Goal: Transaction & Acquisition: Purchase product/service

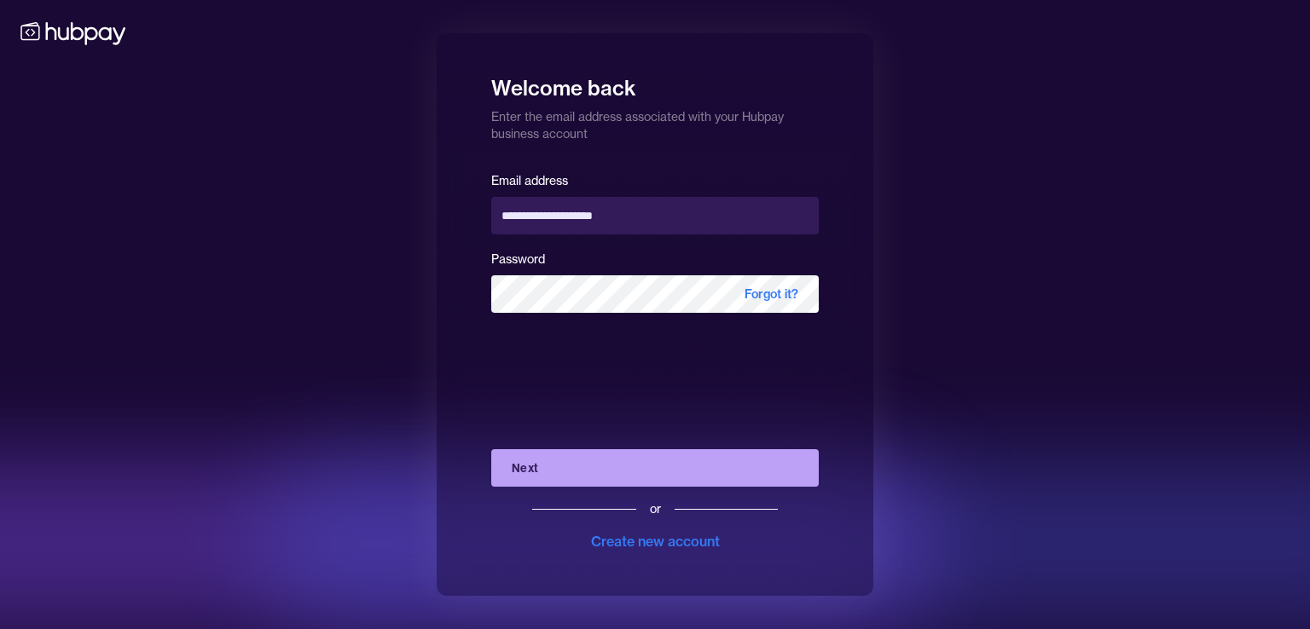
drag, startPoint x: 710, startPoint y: 475, endPoint x: 699, endPoint y: 460, distance: 18.9
click at [710, 475] on button "Next" at bounding box center [655, 468] width 328 height 38
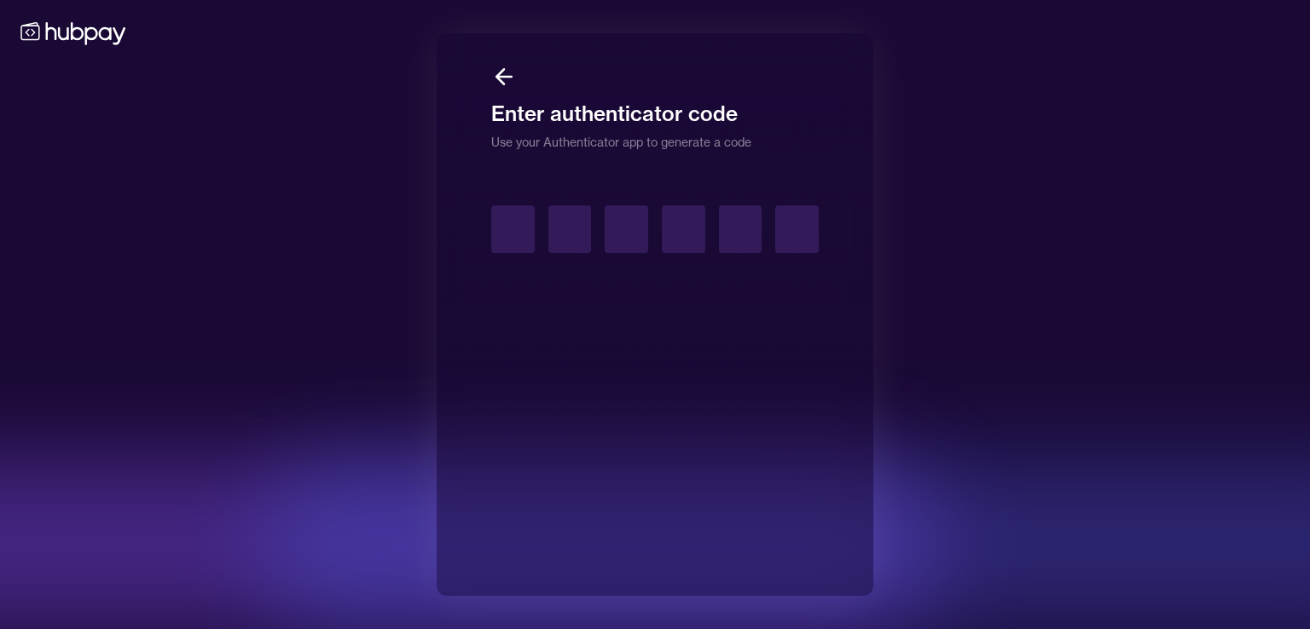
type input "*"
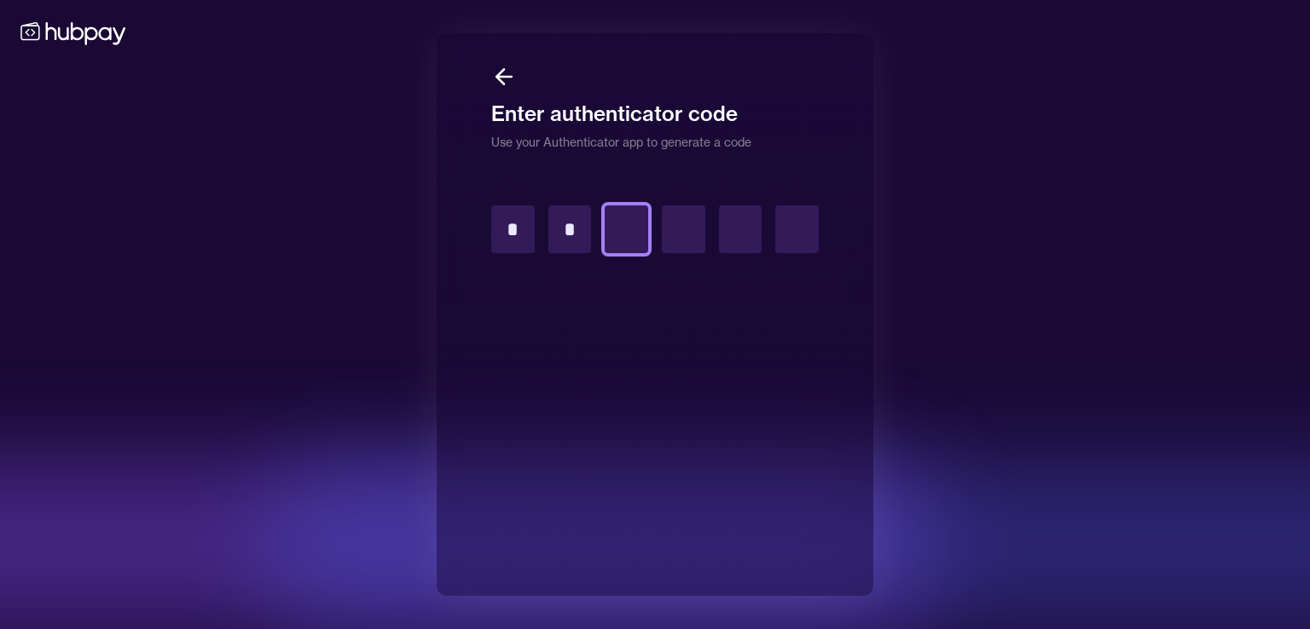
type input "*"
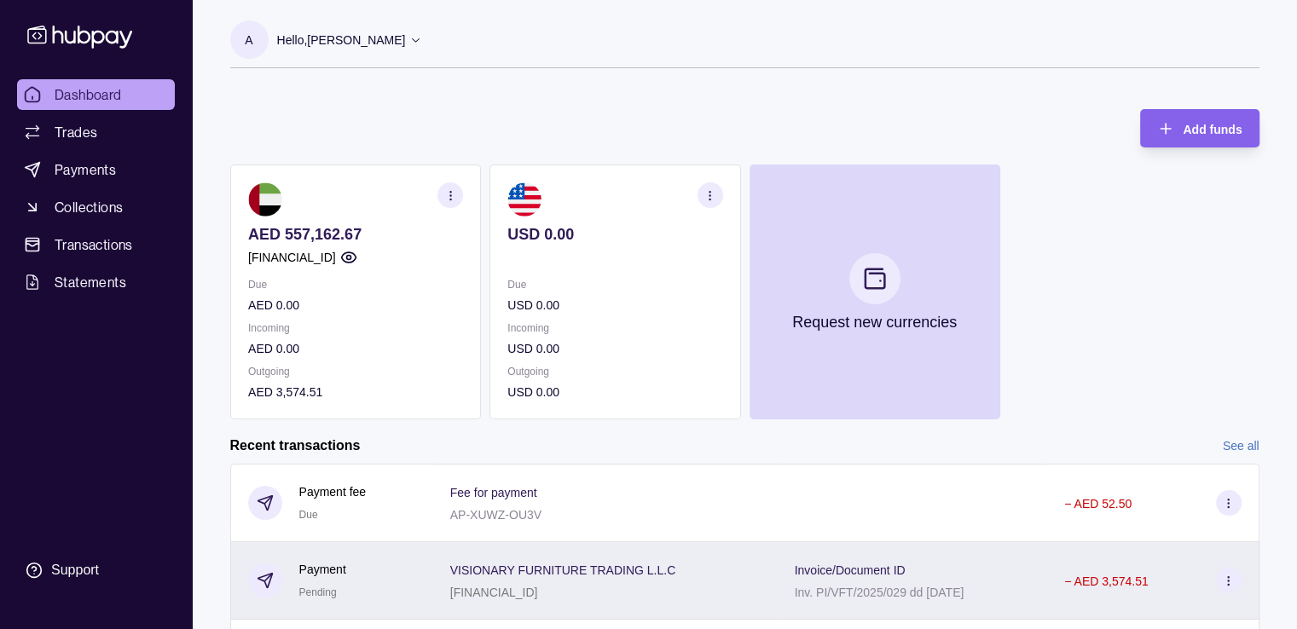
scroll to position [85, 0]
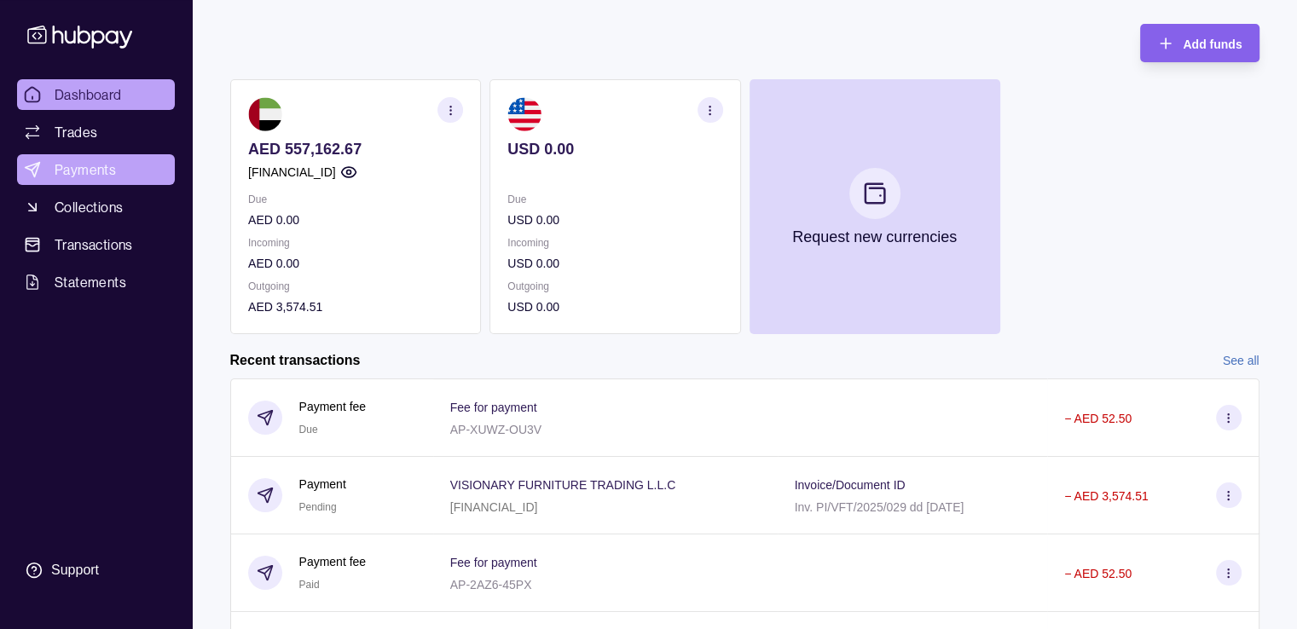
click at [129, 167] on link "Payments" at bounding box center [96, 169] width 158 height 31
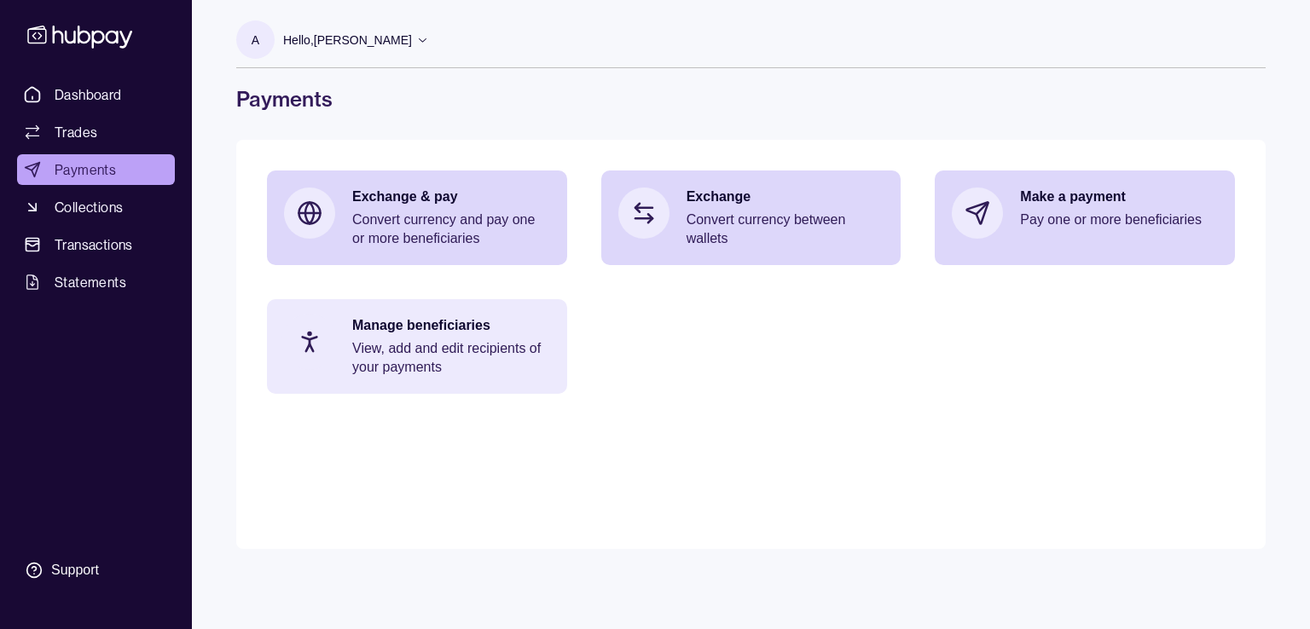
click at [490, 328] on p "Manage beneficiaries" at bounding box center [451, 325] width 198 height 19
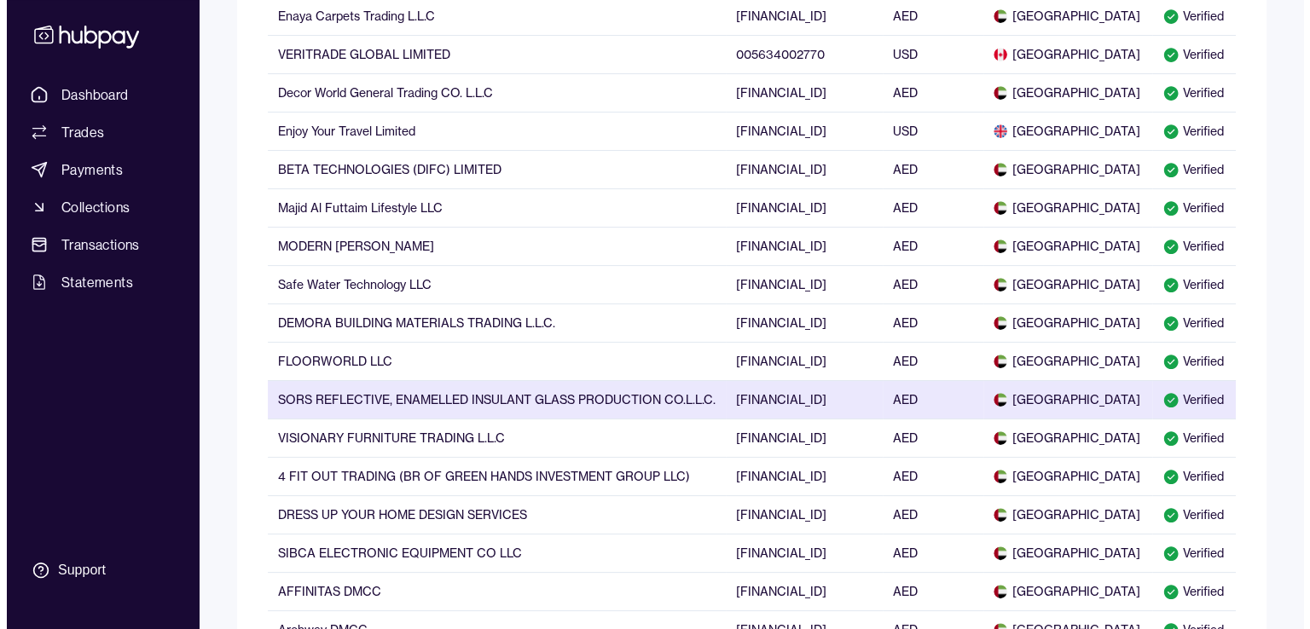
scroll to position [341, 0]
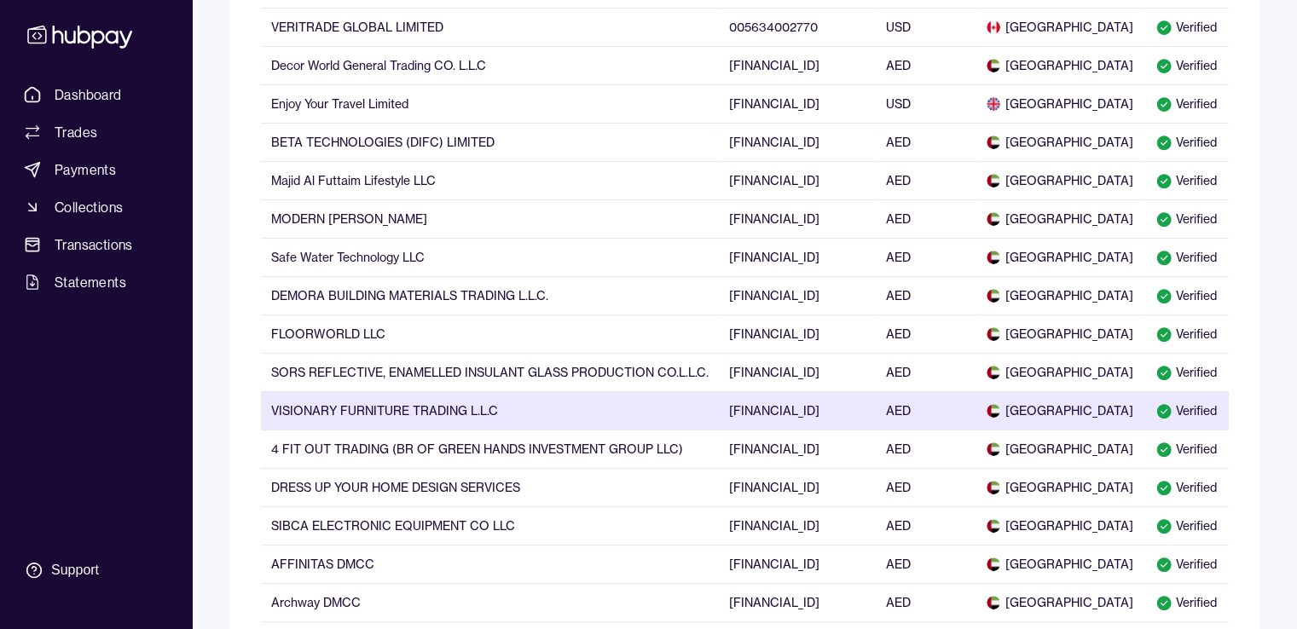
click at [382, 416] on td "VISIONARY FURNITURE TRADING L.L.C" at bounding box center [490, 410] width 458 height 38
click at [471, 403] on td "VISIONARY FURNITURE TRADING L.L.C" at bounding box center [490, 410] width 458 height 38
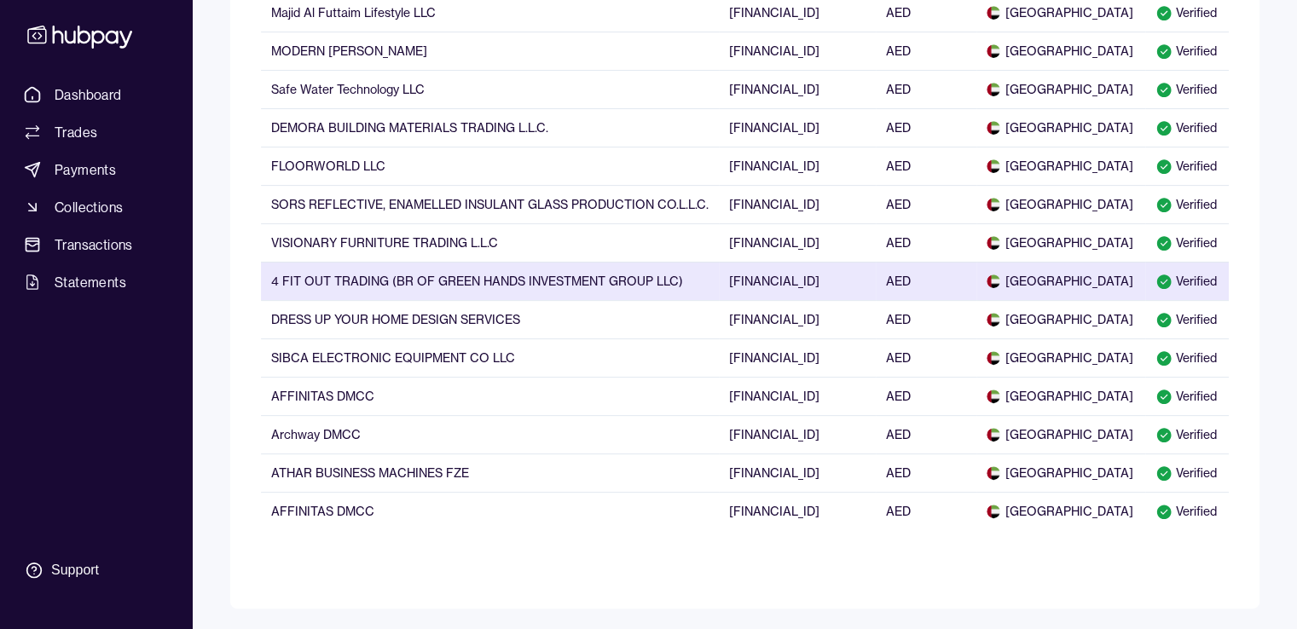
scroll to position [519, 0]
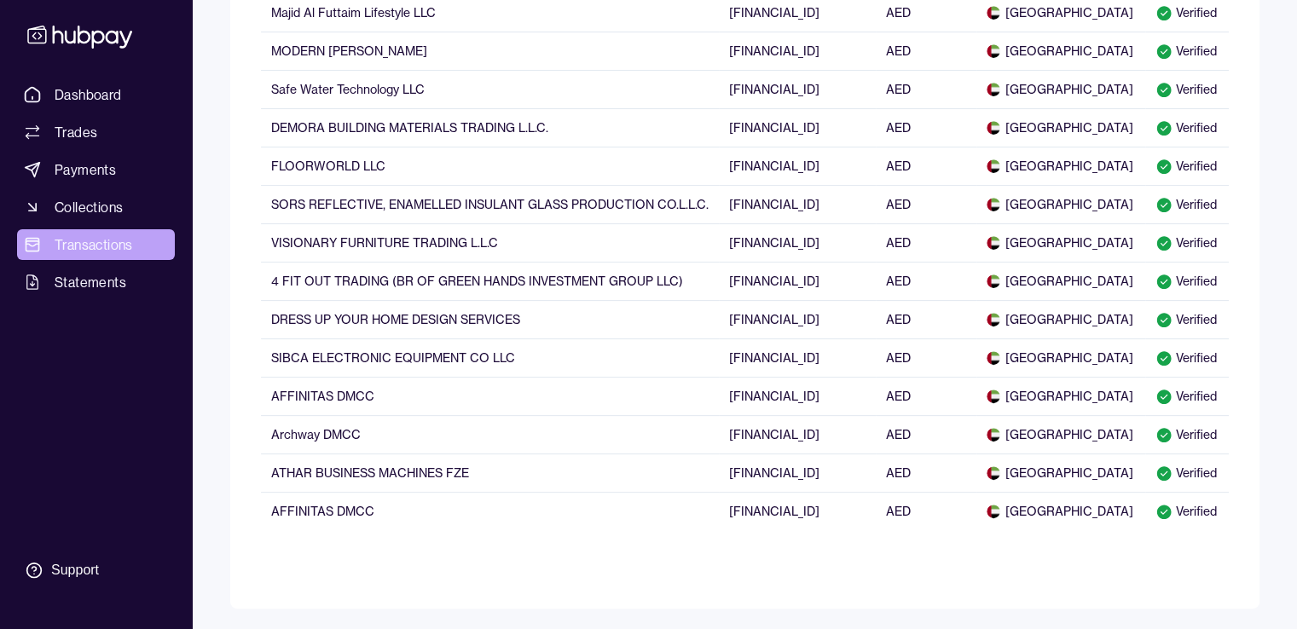
click at [85, 241] on span "Transactions" at bounding box center [94, 245] width 78 height 20
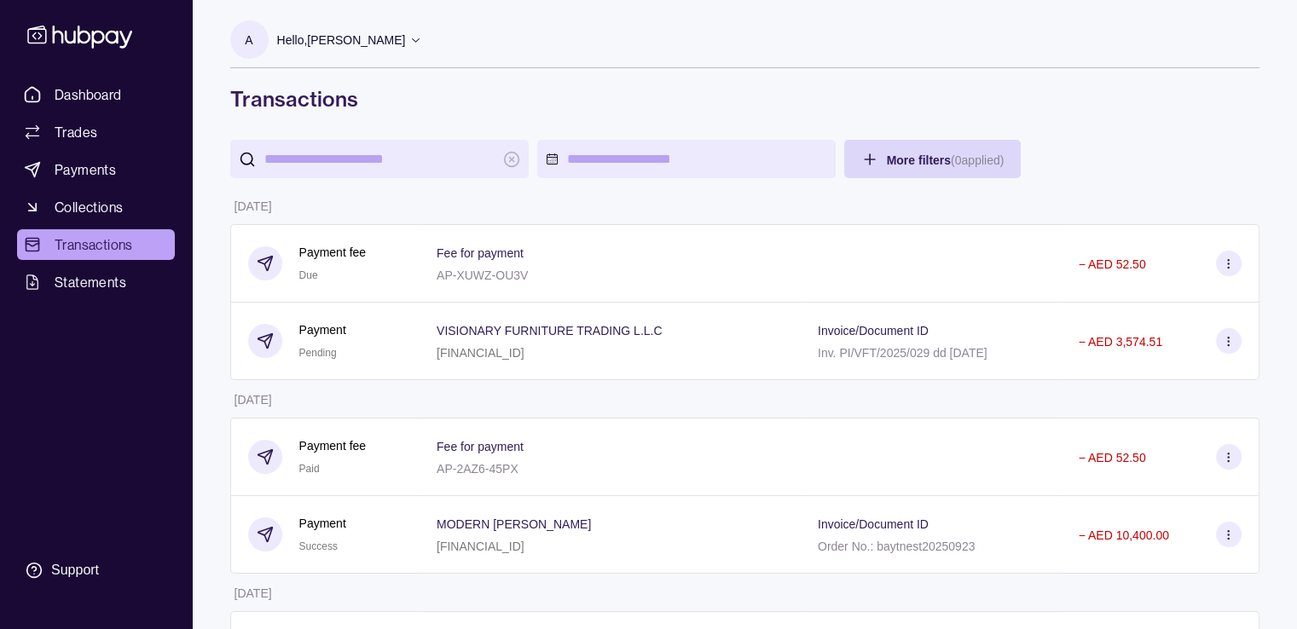
click at [355, 153] on input "search" at bounding box center [379, 159] width 230 height 38
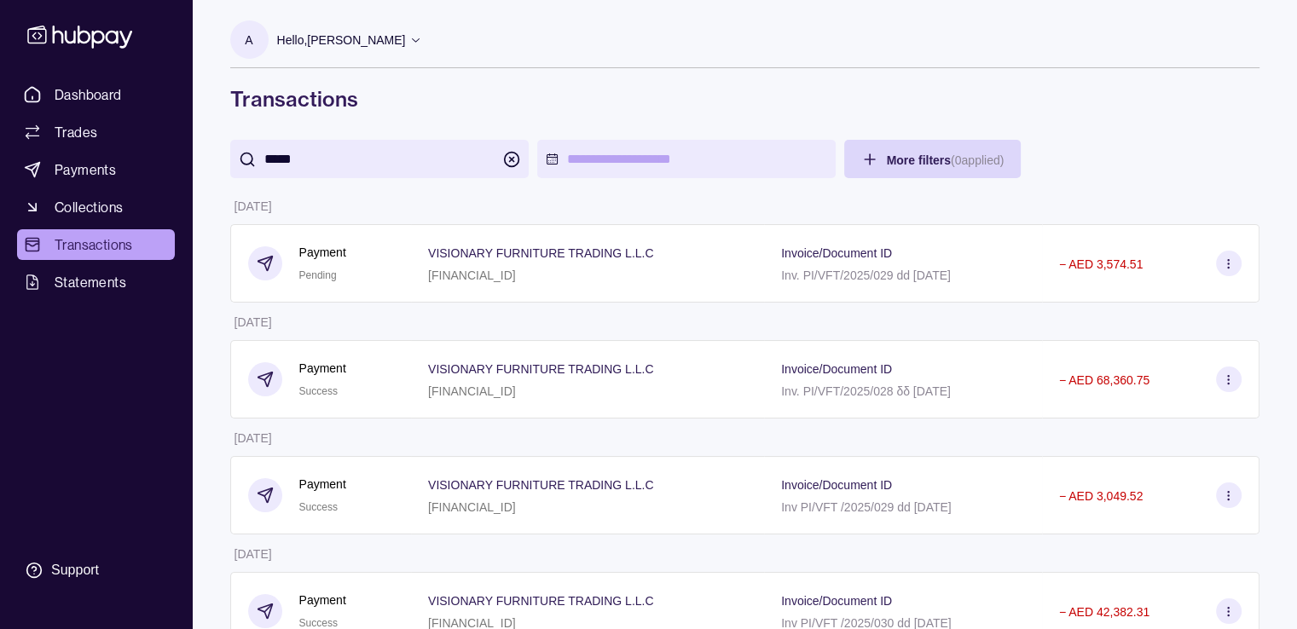
type input "*****"
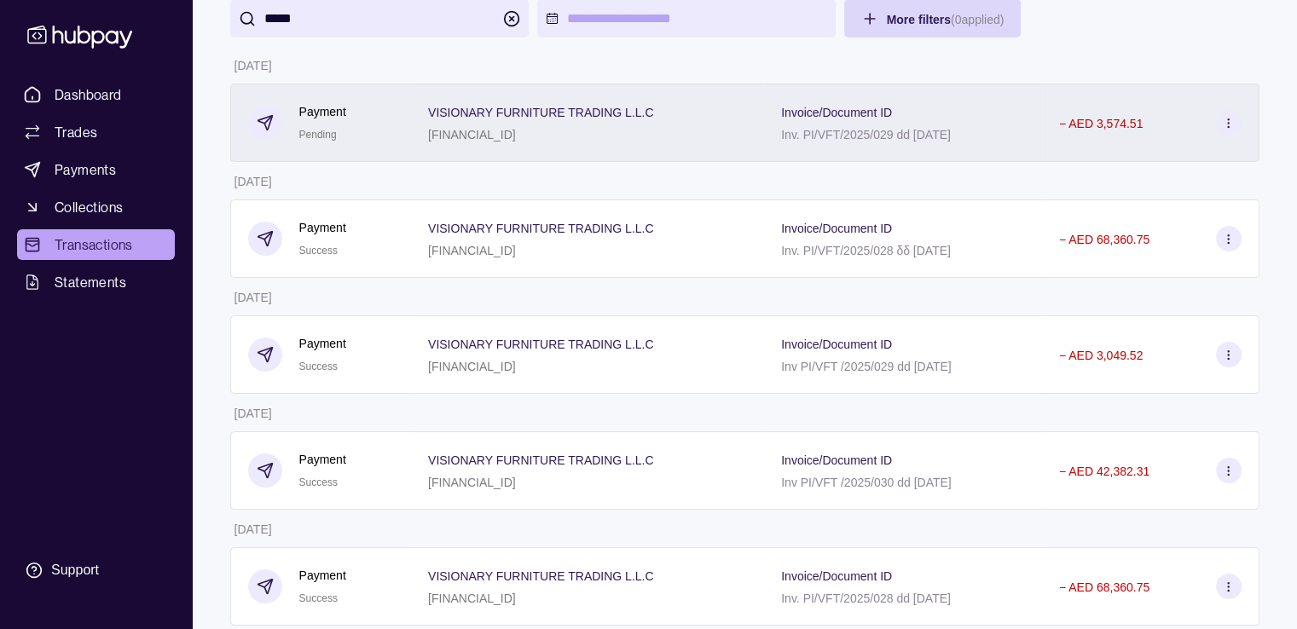
scroll to position [175, 0]
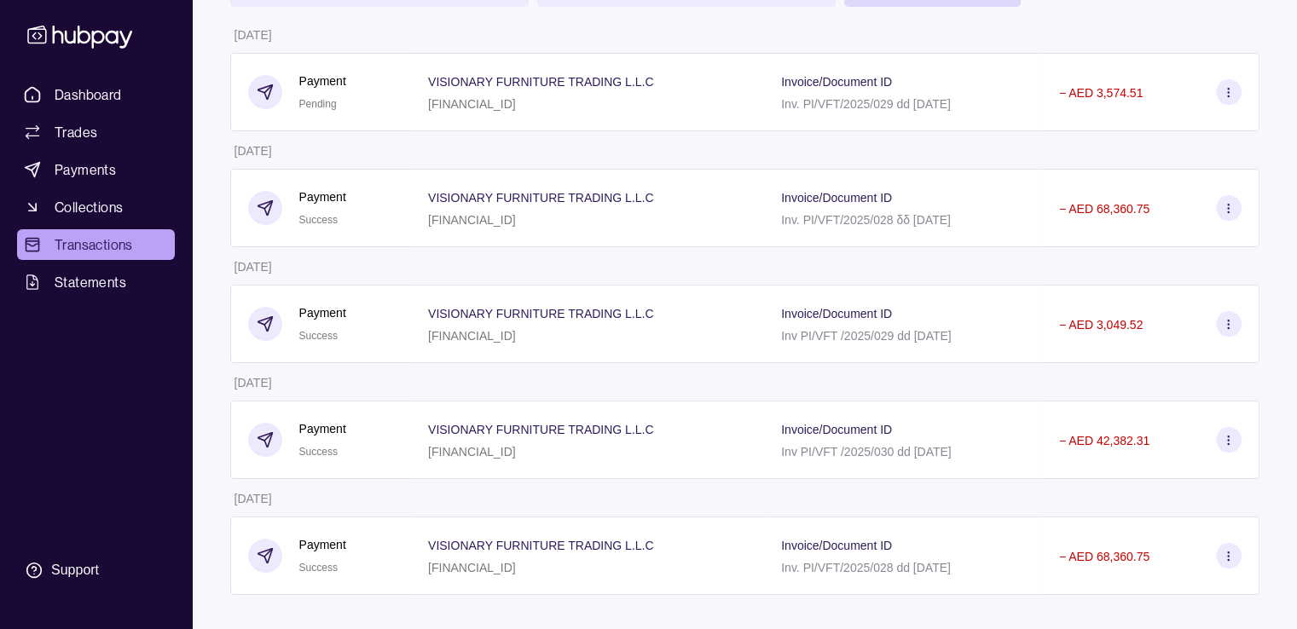
click at [462, 334] on p "[FINANCIAL_ID]" at bounding box center [472, 336] width 88 height 14
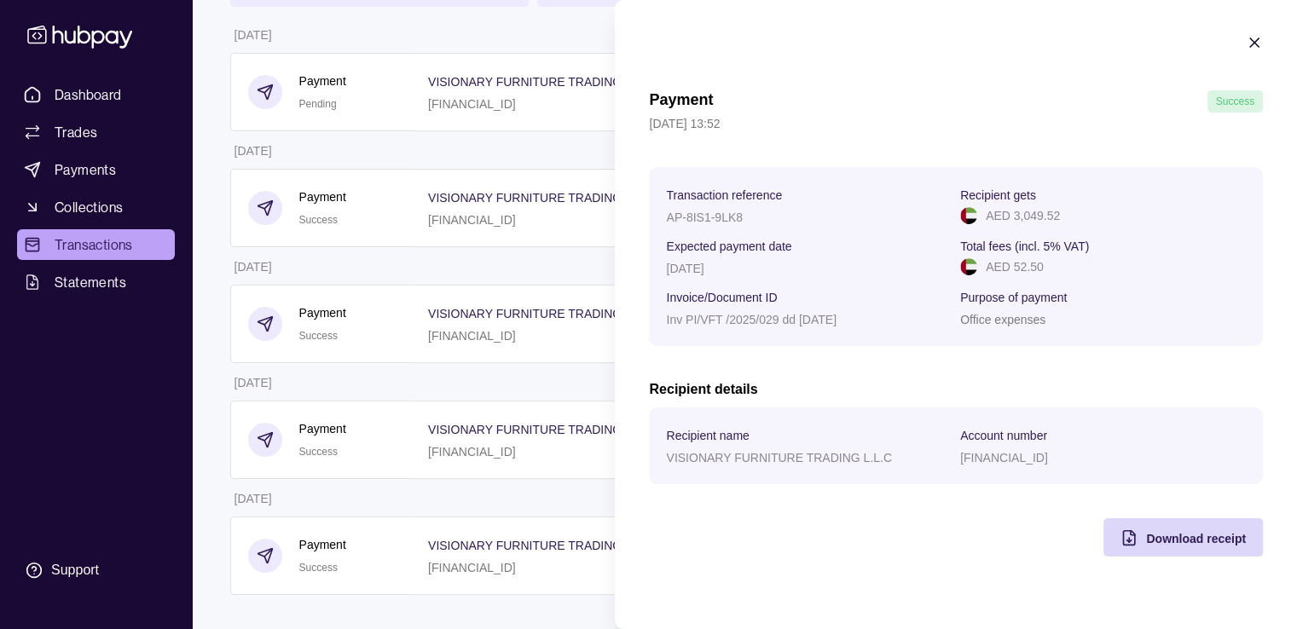
click at [1252, 39] on icon "button" at bounding box center [1254, 42] width 9 height 9
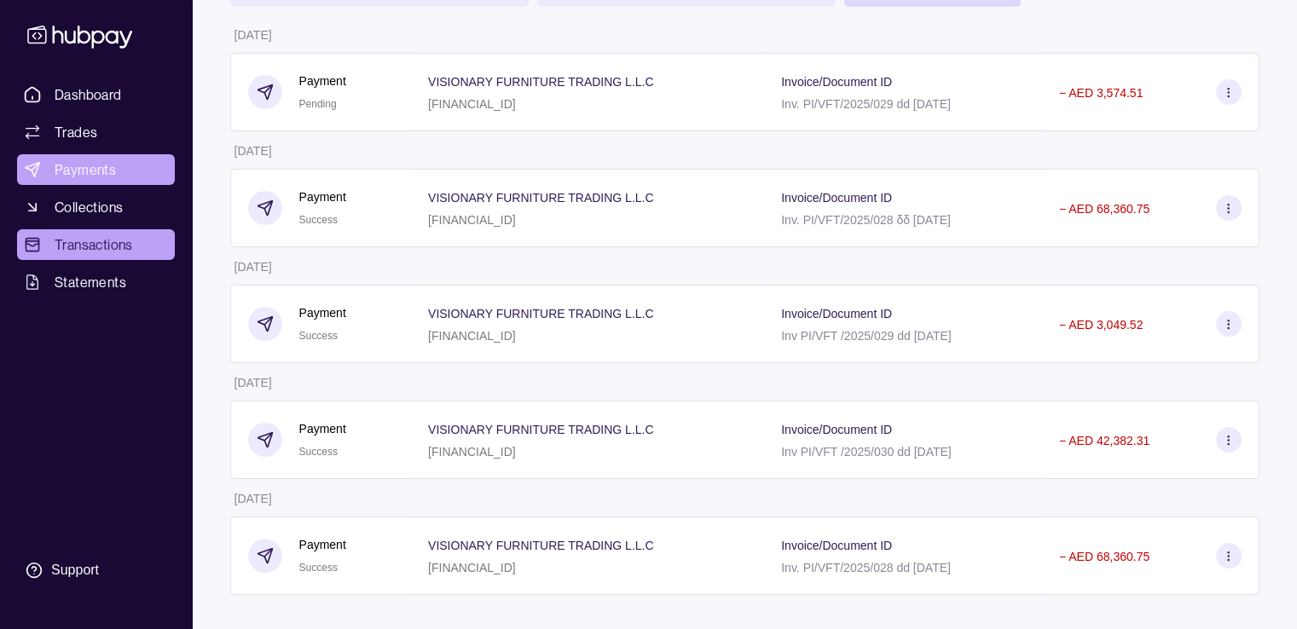
click at [119, 175] on link "Payments" at bounding box center [96, 169] width 158 height 31
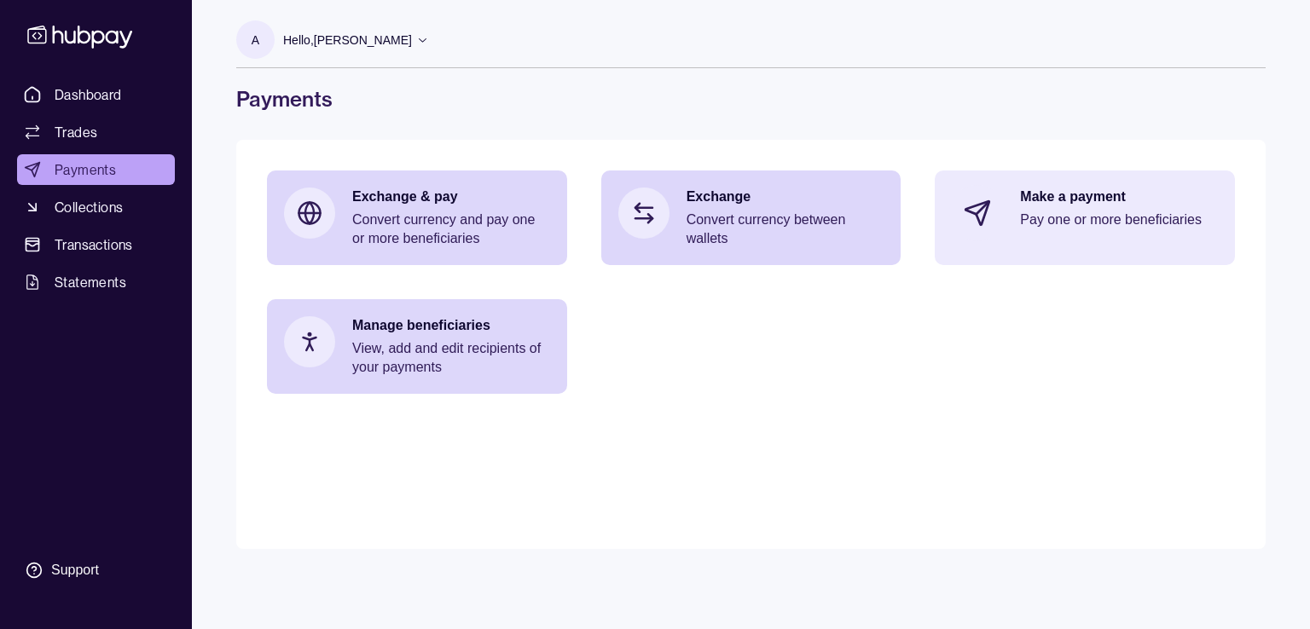
click at [1054, 219] on p "Pay one or more beneficiaries" at bounding box center [1119, 220] width 198 height 19
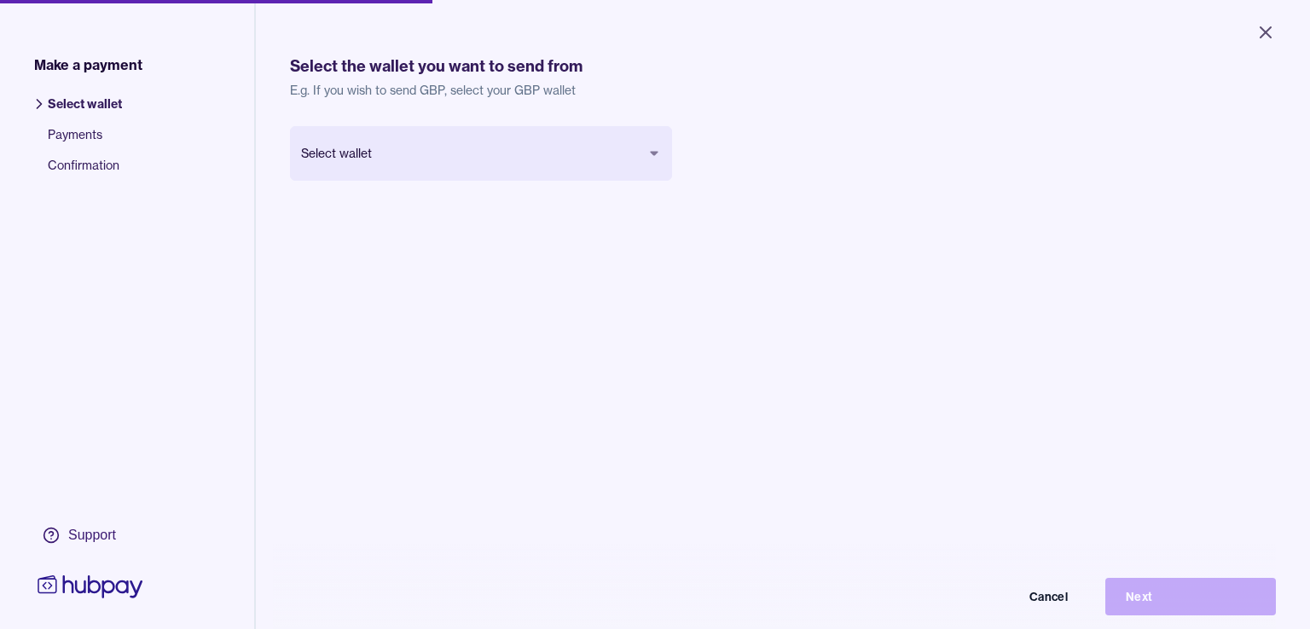
click at [570, 156] on body "Close Make a payment Select wallet Payments Confirmation Support Select the wal…" at bounding box center [655, 314] width 1310 height 629
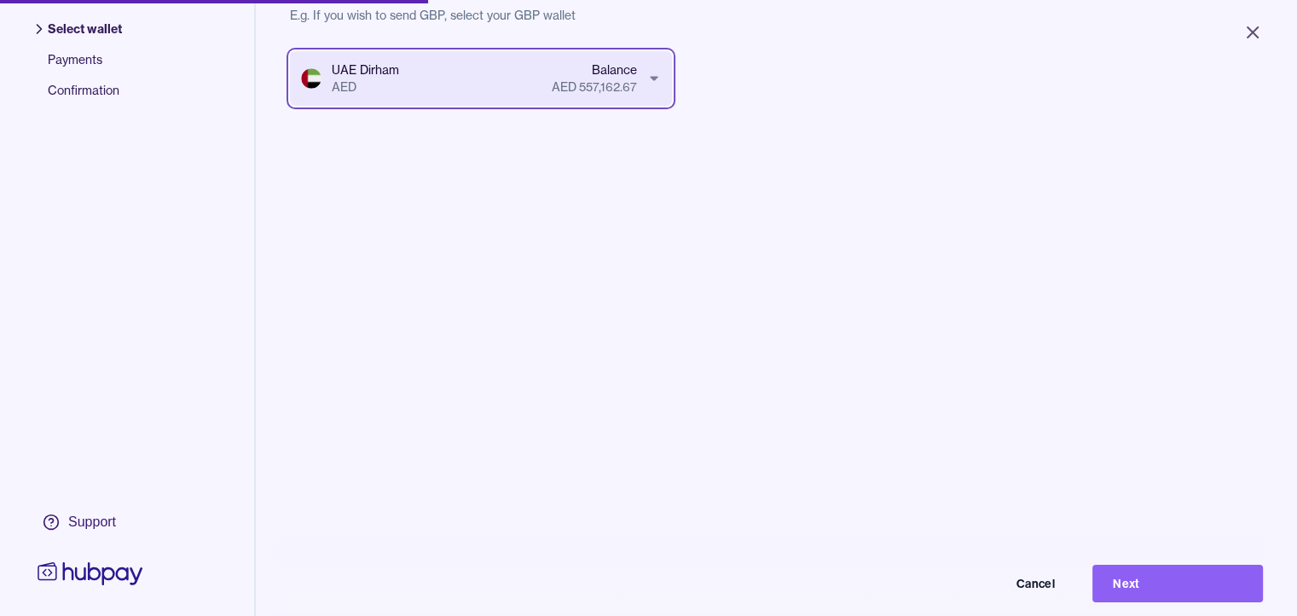
scroll to position [241, 0]
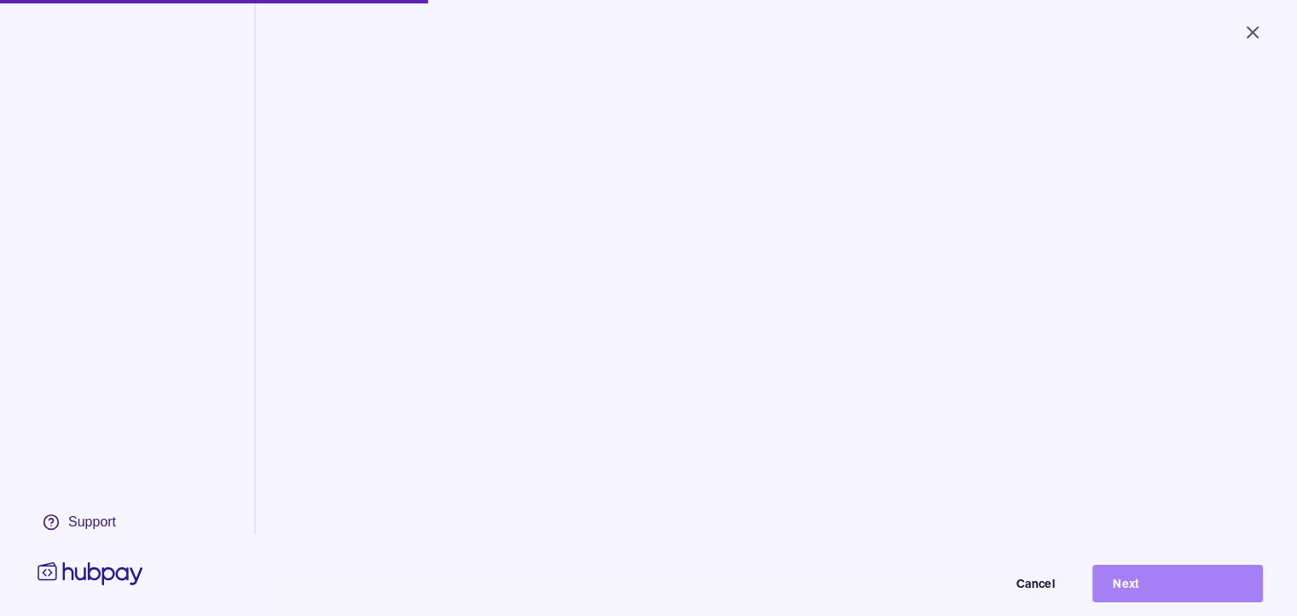
click at [1131, 583] on button "Next" at bounding box center [1178, 584] width 171 height 38
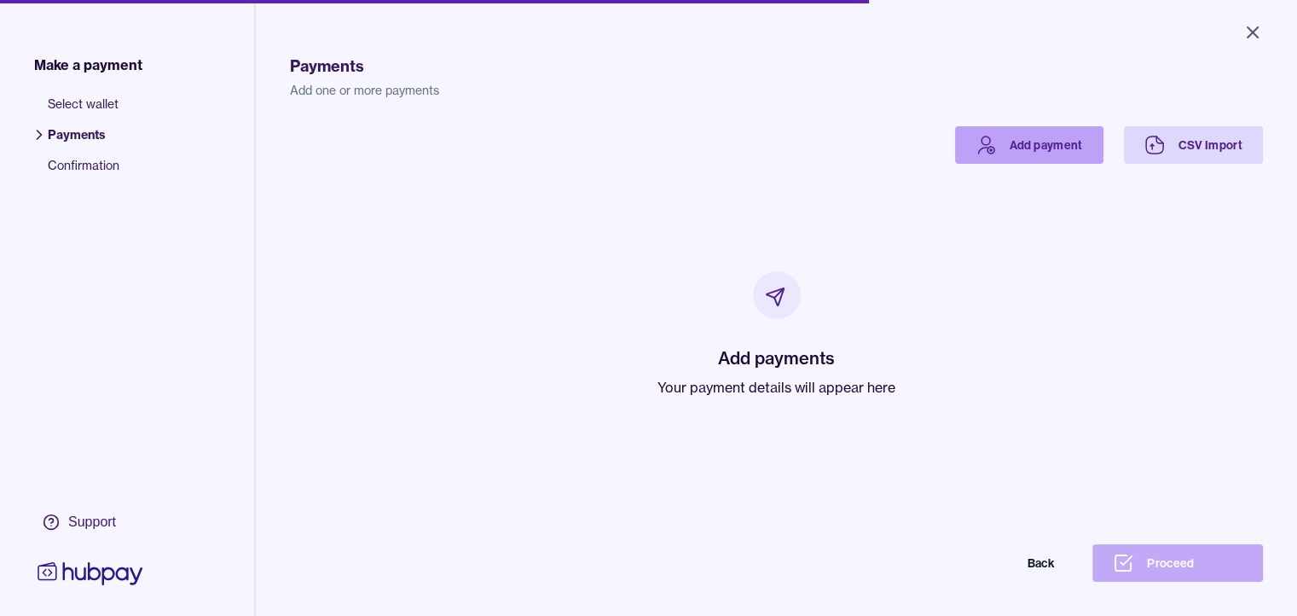
click at [1076, 130] on link "Add payment" at bounding box center [1029, 145] width 148 height 38
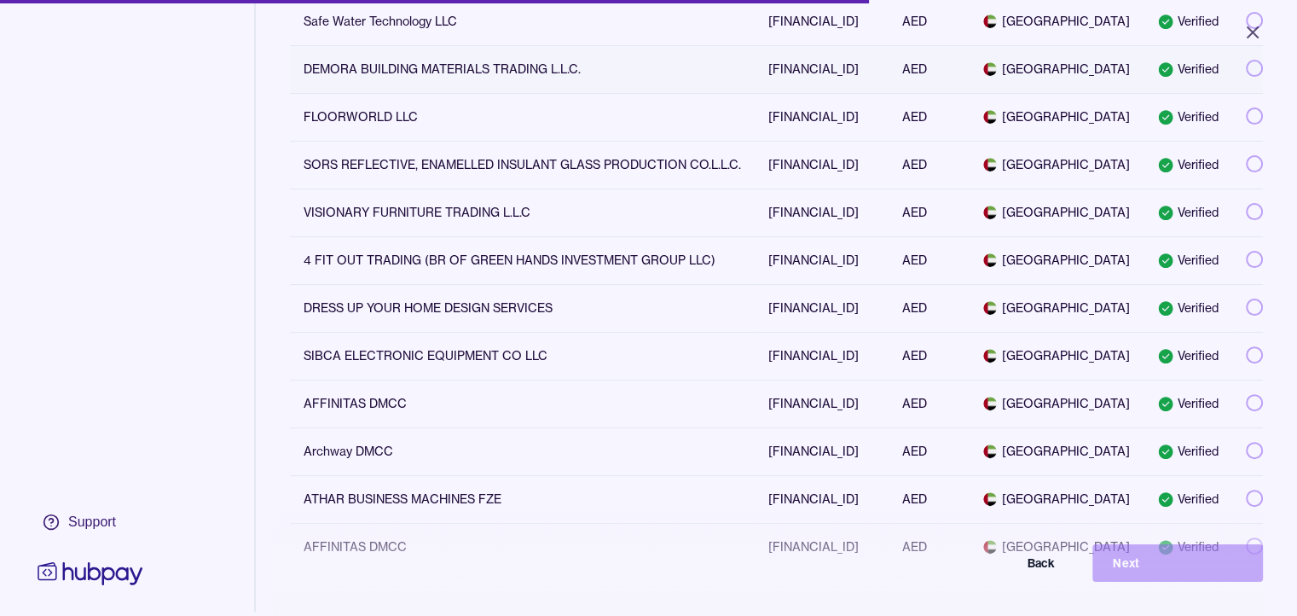
scroll to position [597, 0]
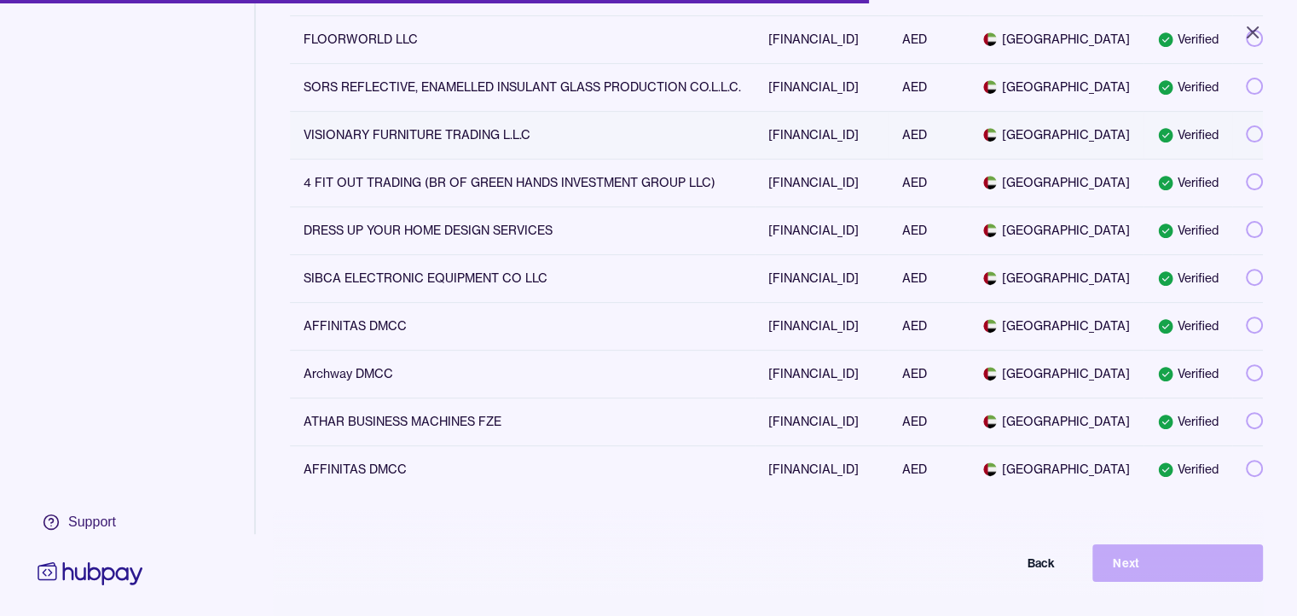
click at [480, 159] on td "VISIONARY FURNITURE TRADING L.L.C" at bounding box center [522, 135] width 465 height 48
click at [1217, 445] on td "Verified" at bounding box center [1188, 421] width 89 height 48
click at [1213, 582] on button "Next" at bounding box center [1178, 563] width 171 height 38
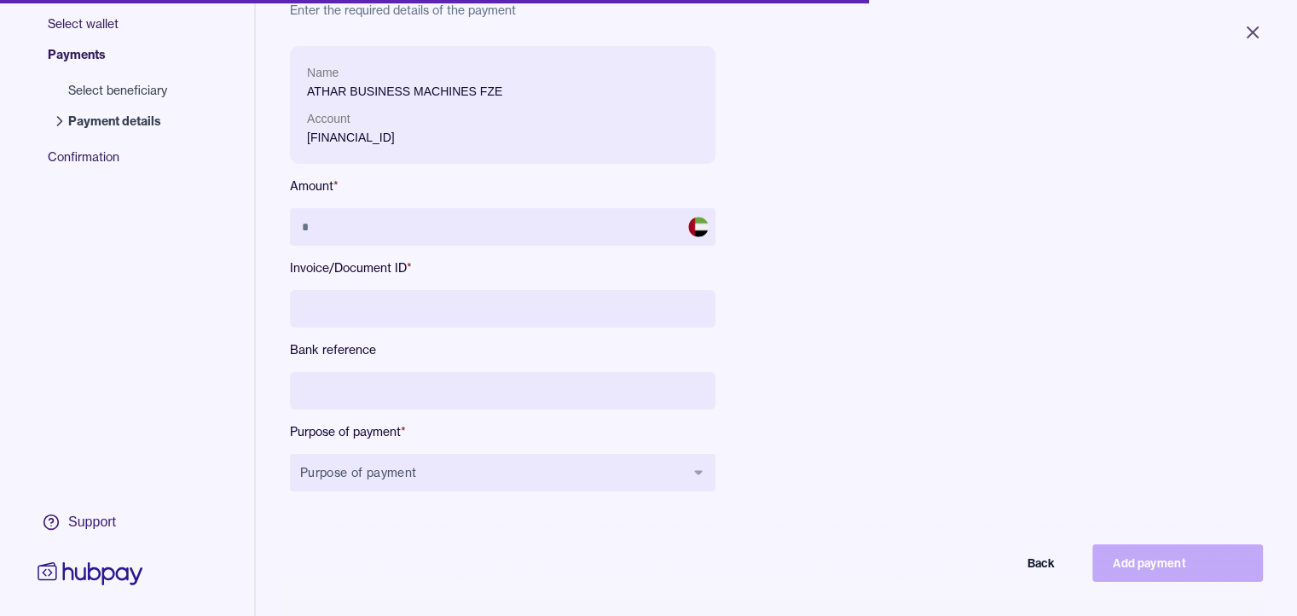
scroll to position [171, 0]
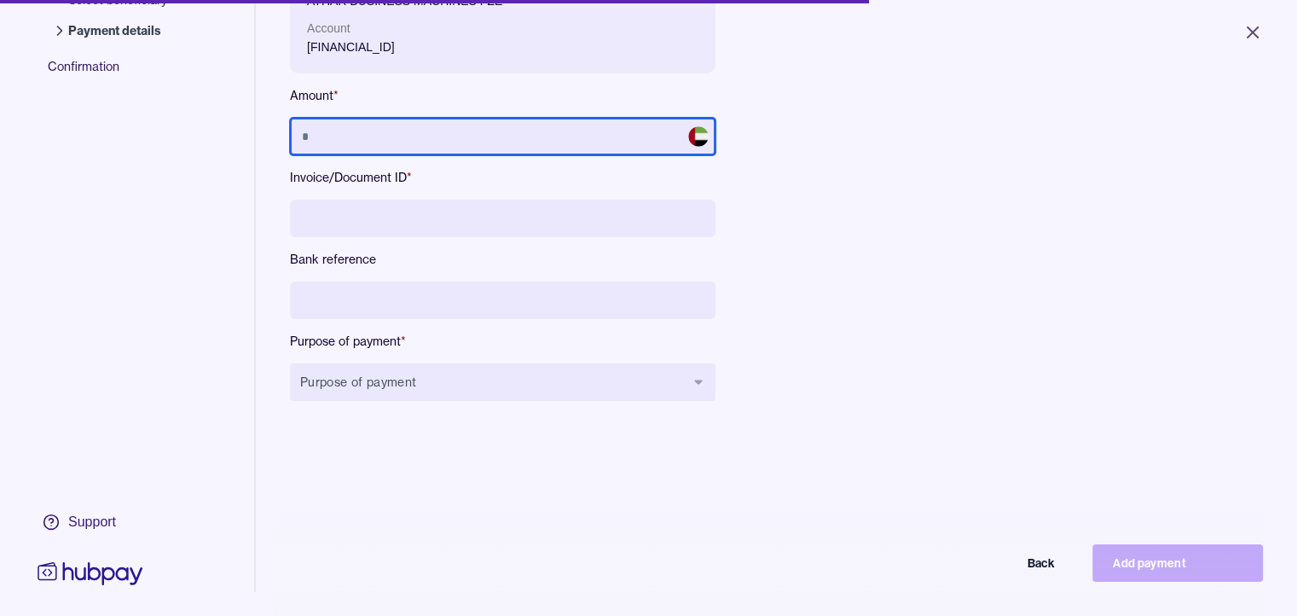
click at [506, 133] on input "text" at bounding box center [503, 137] width 426 height 38
paste input "*********"
type input "*********"
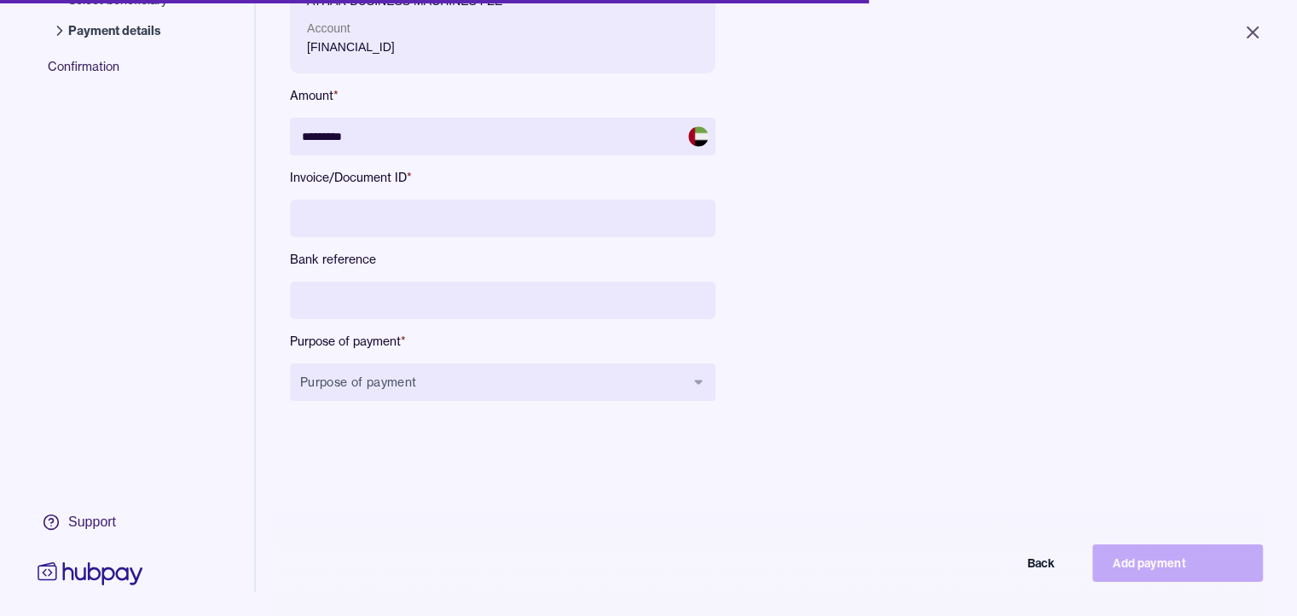
click at [350, 226] on input at bounding box center [503, 219] width 426 height 38
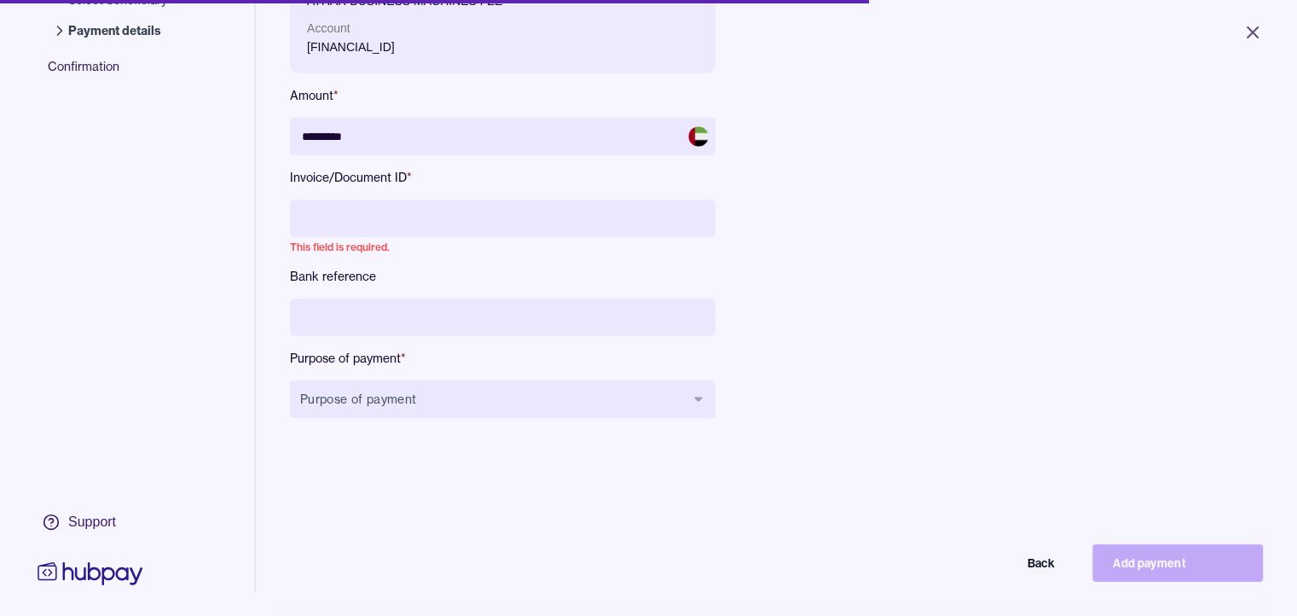
click at [385, 214] on input at bounding box center [503, 219] width 426 height 38
paste input "**********"
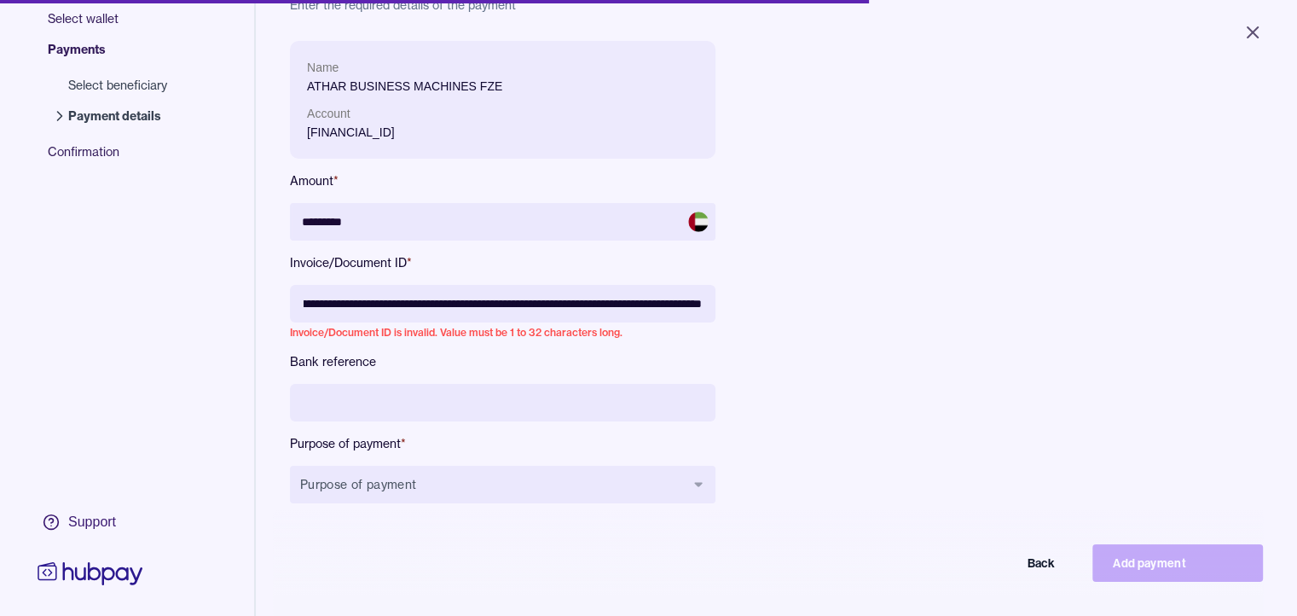
scroll to position [0, 12]
drag, startPoint x: 636, startPoint y: 299, endPoint x: 456, endPoint y: 308, distance: 180.2
click at [456, 308] on input "**********" at bounding box center [503, 304] width 426 height 38
click at [545, 305] on input "**********" at bounding box center [503, 304] width 426 height 38
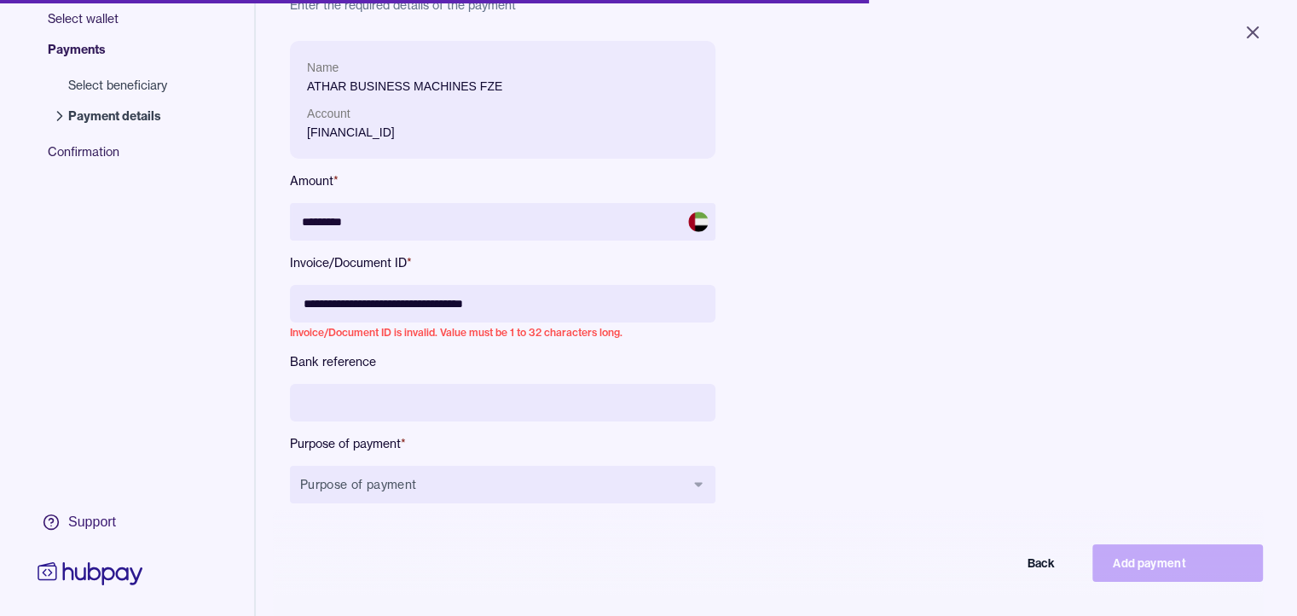
click at [515, 300] on input "**********" at bounding box center [503, 304] width 426 height 38
click at [338, 301] on input "**********" at bounding box center [503, 304] width 426 height 38
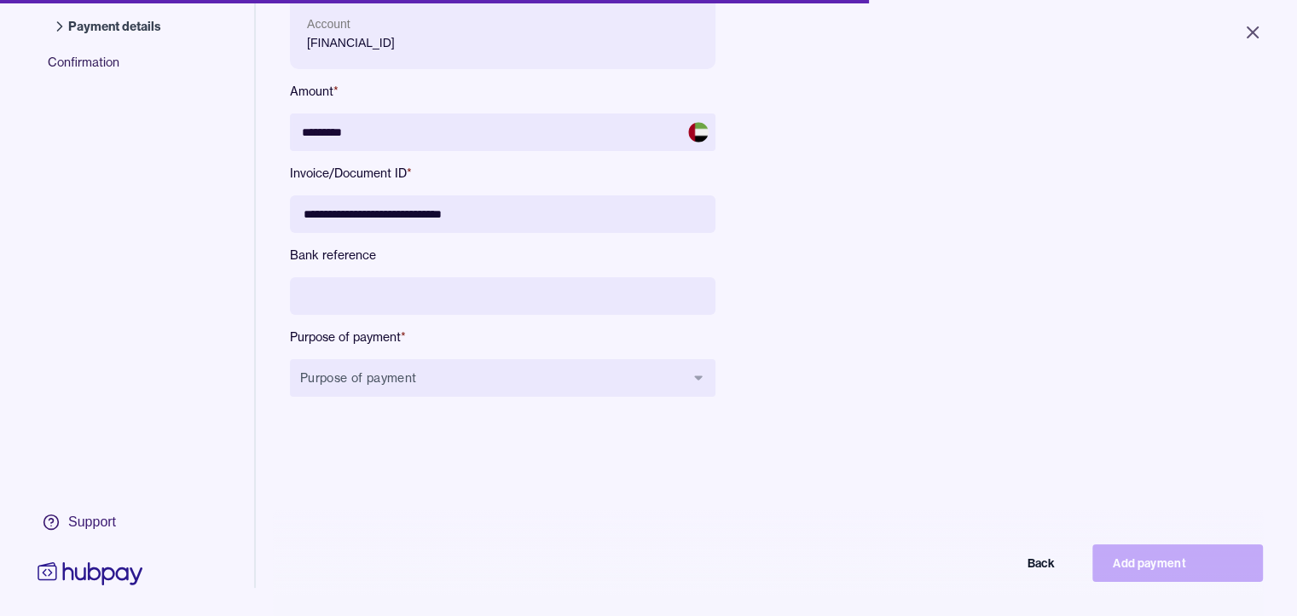
scroll to position [241, 0]
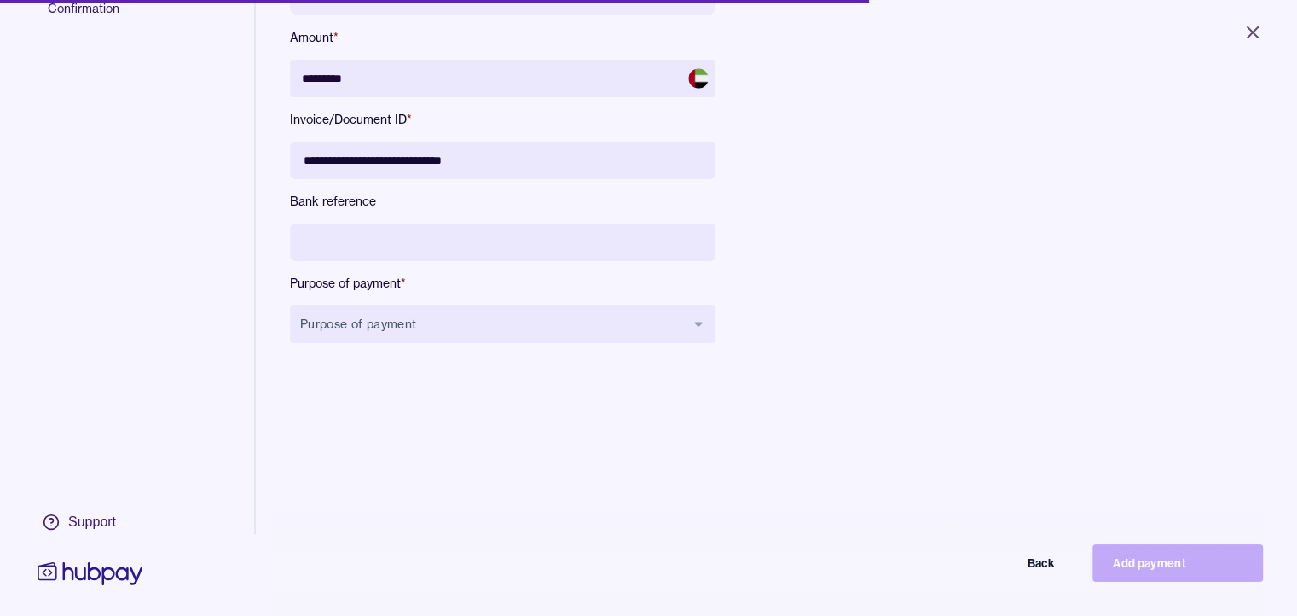
type input "**********"
click at [808, 328] on div "**********" at bounding box center [672, 134] width 764 height 473
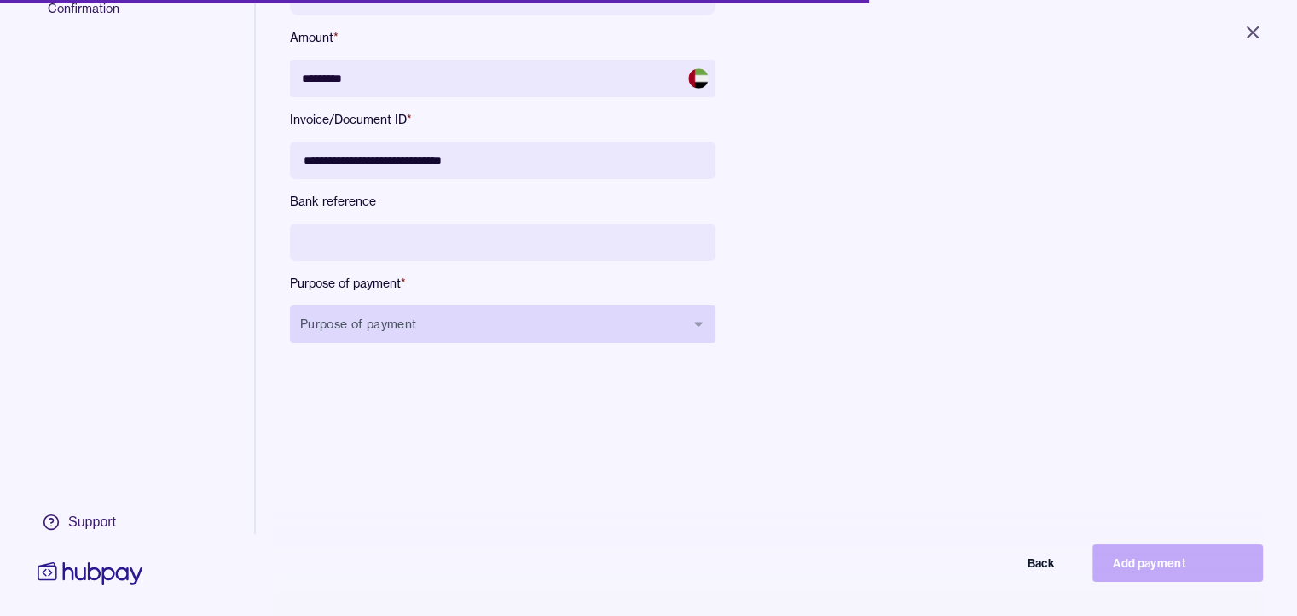
click at [502, 306] on button "Purpose of payment" at bounding box center [503, 324] width 426 height 38
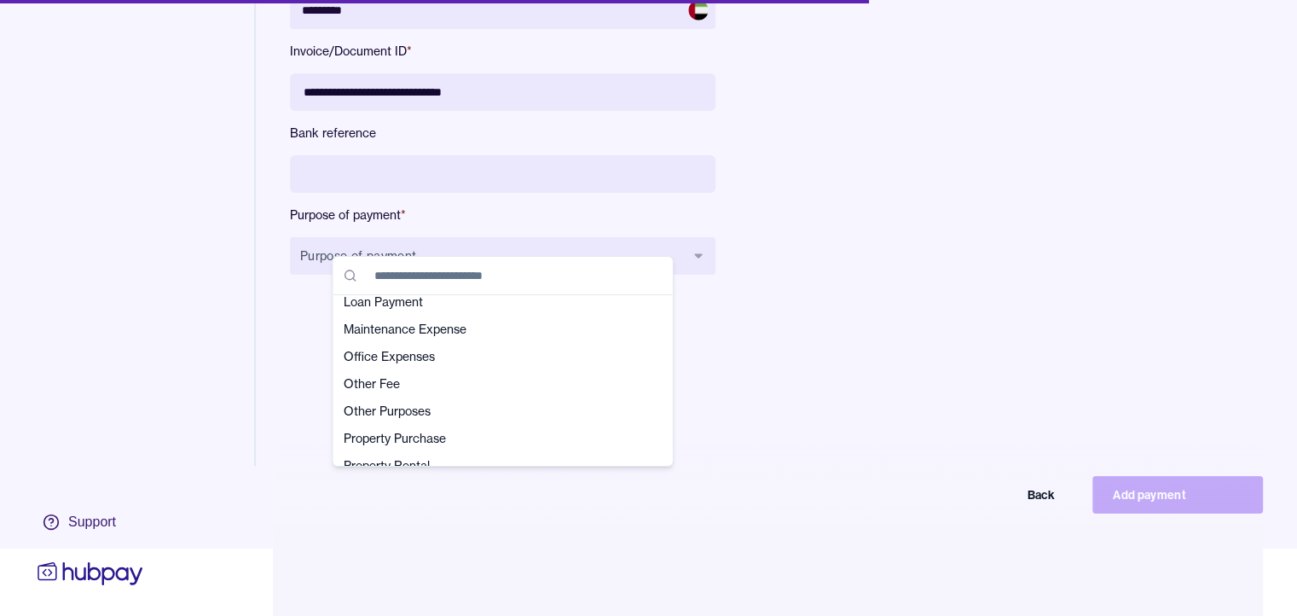
scroll to position [341, 0]
click at [427, 360] on span "Office Expenses" at bounding box center [493, 353] width 299 height 17
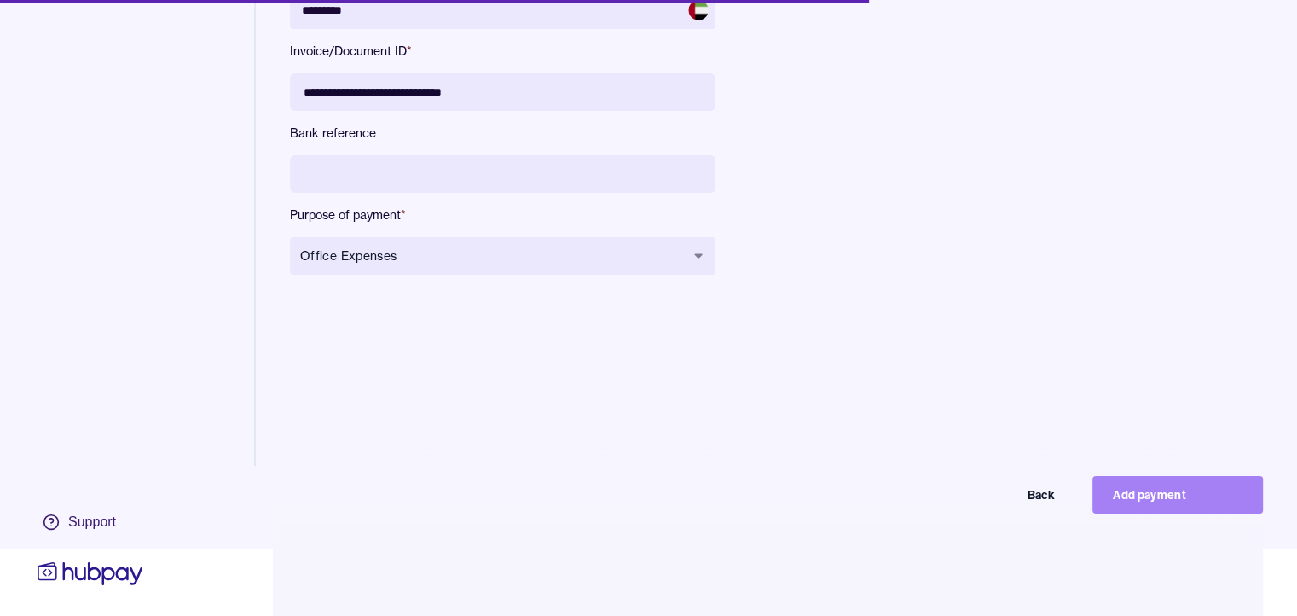
click at [1191, 501] on button "Add payment" at bounding box center [1178, 495] width 171 height 38
type input "*******"
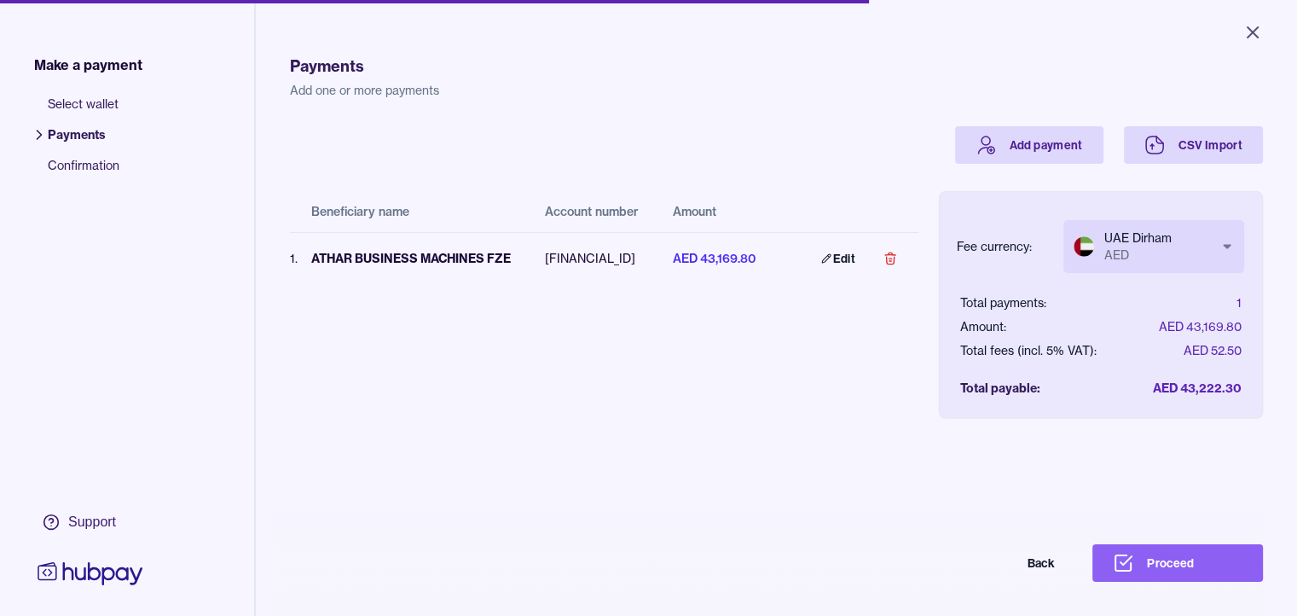
click at [1191, 501] on div "Payments Add one or more payments Add payment CSV Import Beneficiary name Accou…" at bounding box center [776, 339] width 973 height 616
click at [1196, 582] on button "Proceed" at bounding box center [1178, 563] width 171 height 38
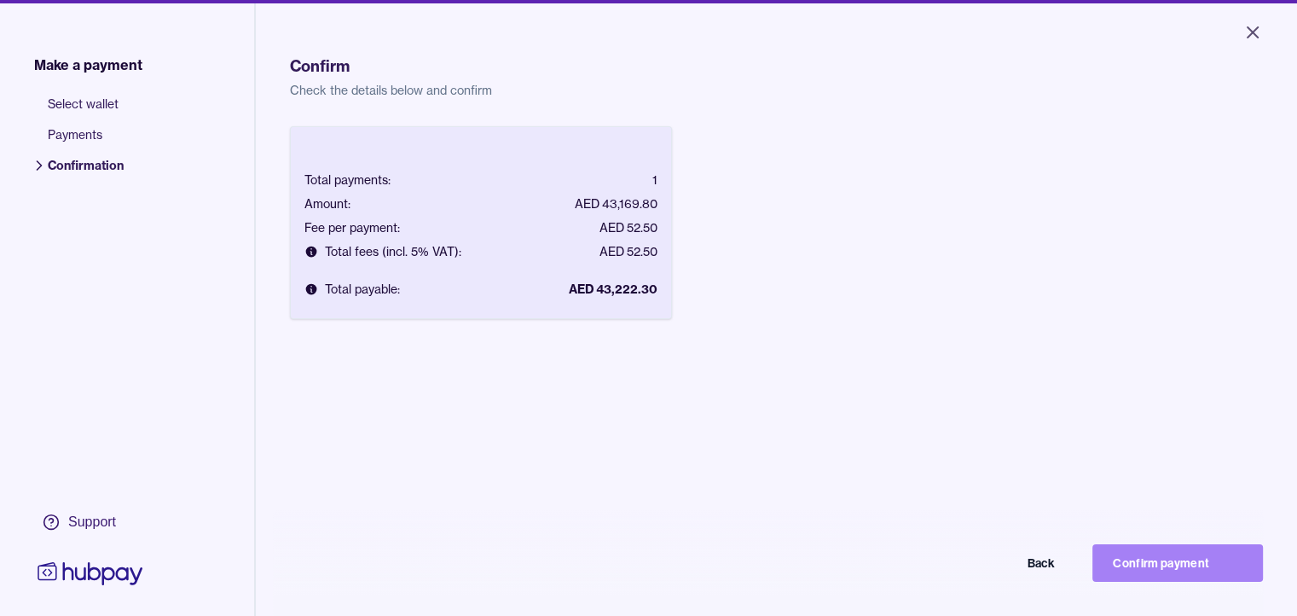
click at [1202, 571] on button "Confirm payment" at bounding box center [1178, 563] width 171 height 38
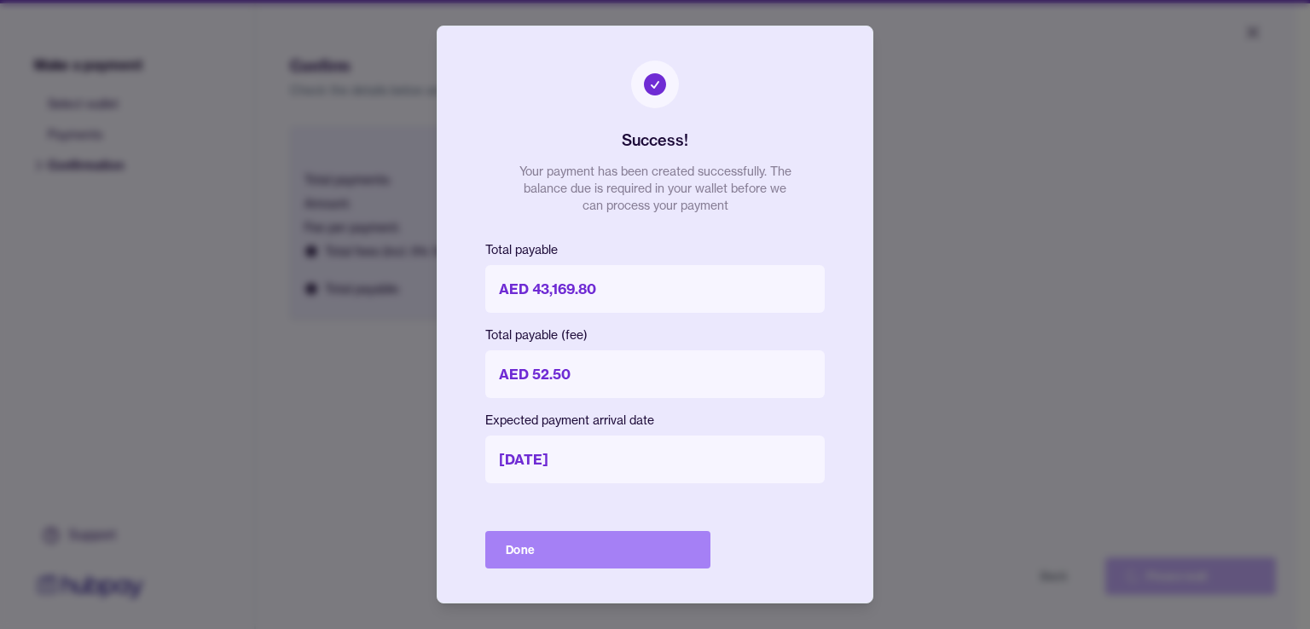
click at [658, 555] on button "Done" at bounding box center [597, 550] width 225 height 38
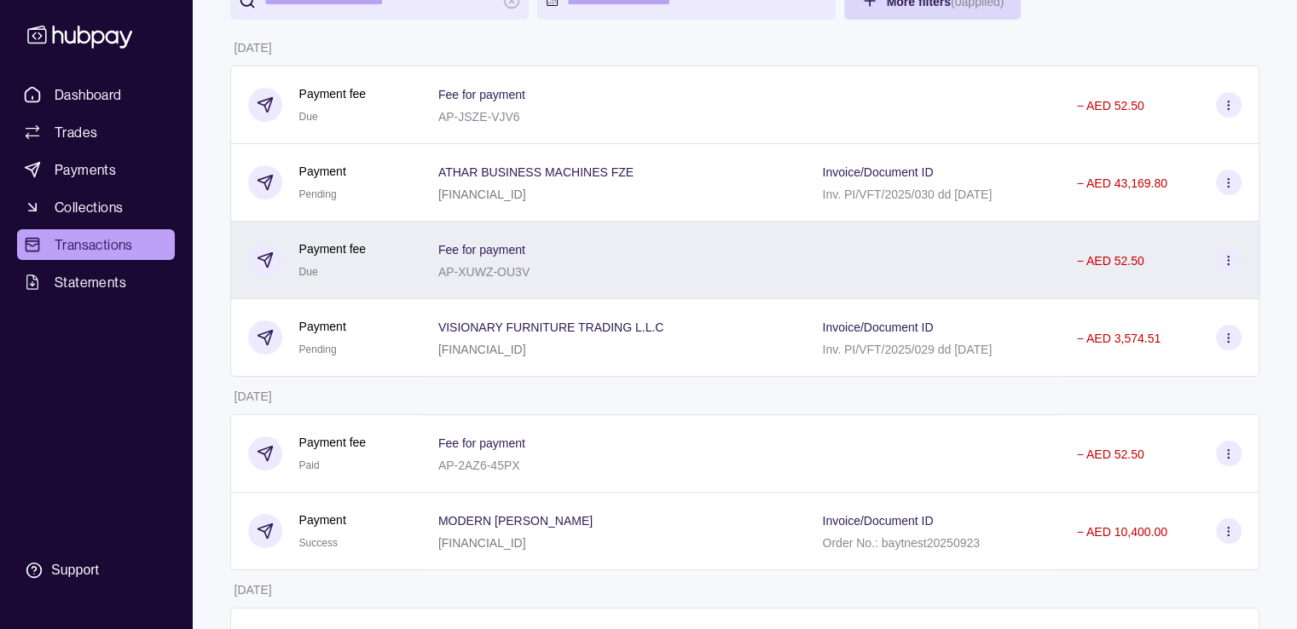
scroll to position [85, 0]
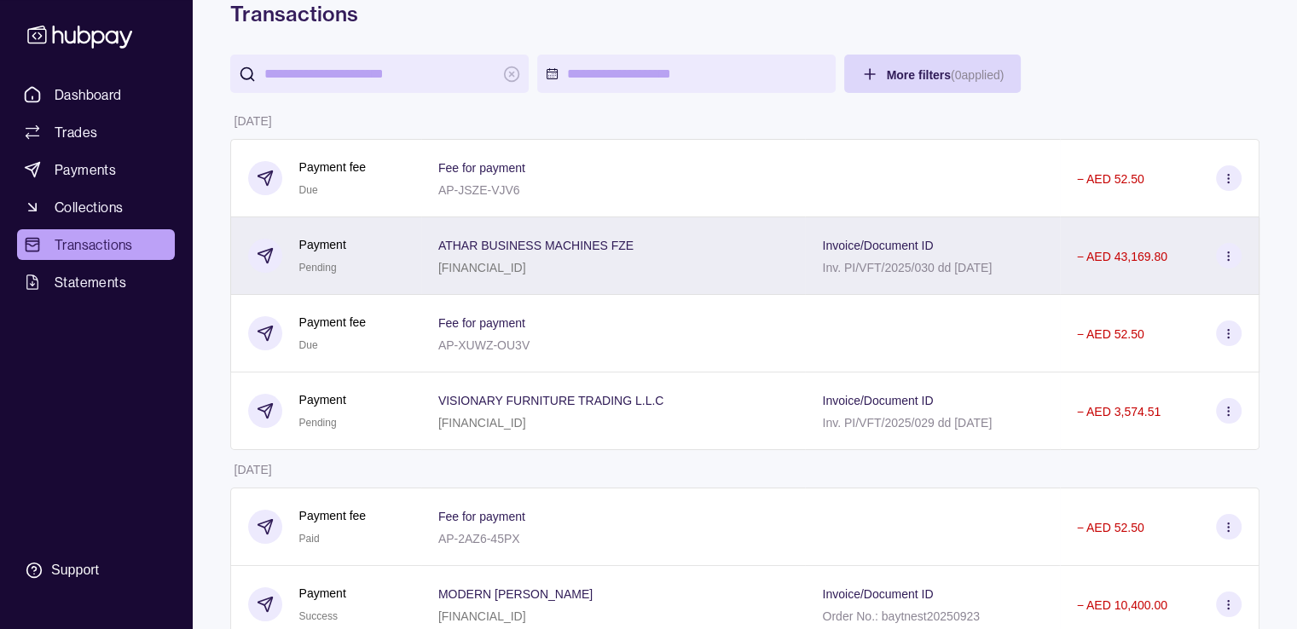
click at [1237, 260] on section at bounding box center [1229, 256] width 26 height 26
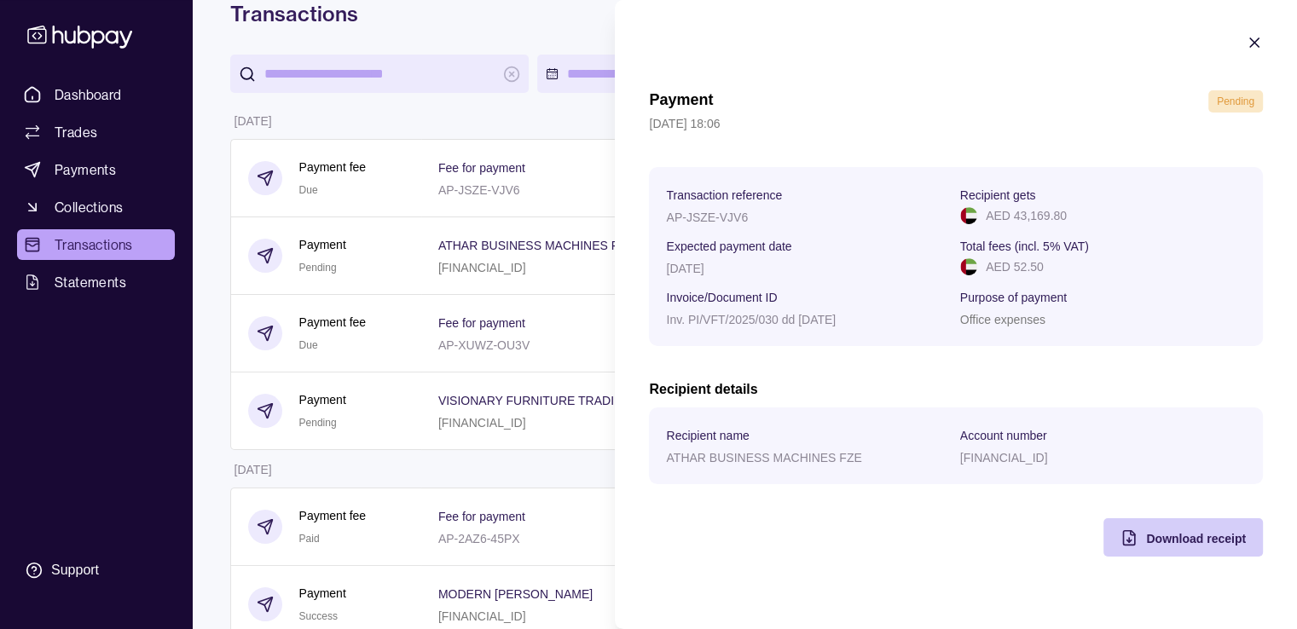
click at [1228, 546] on span "Download receipt" at bounding box center [1196, 539] width 100 height 14
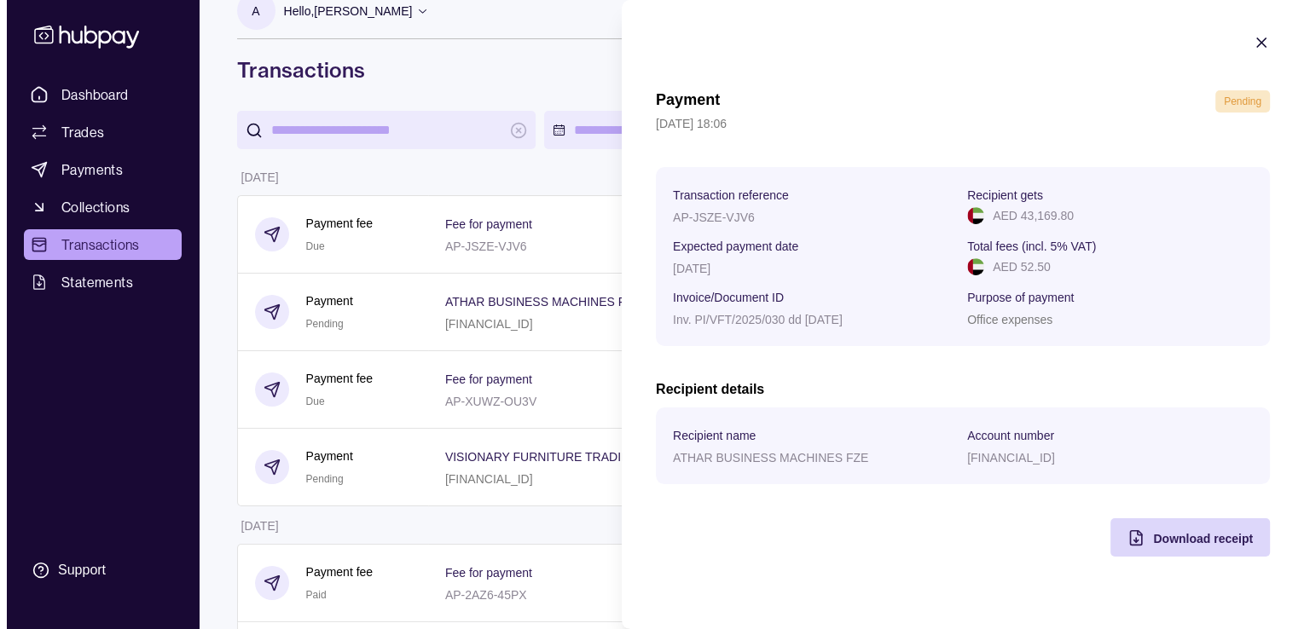
scroll to position [0, 0]
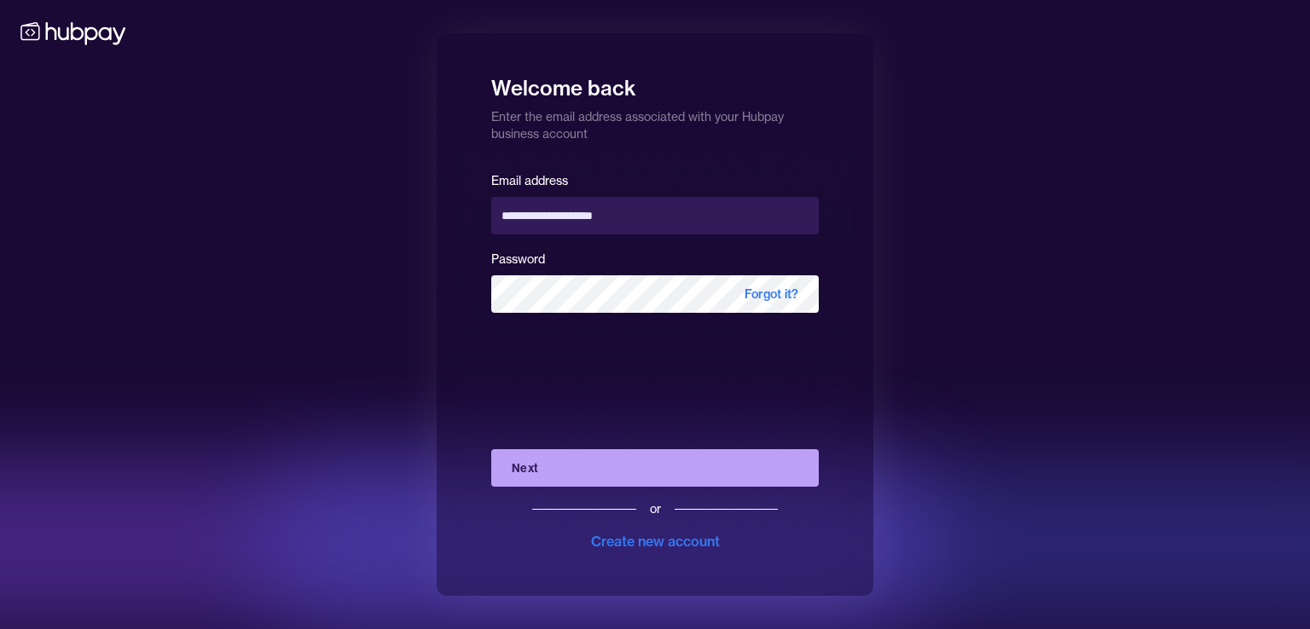
click at [586, 461] on button "Next" at bounding box center [655, 468] width 328 height 38
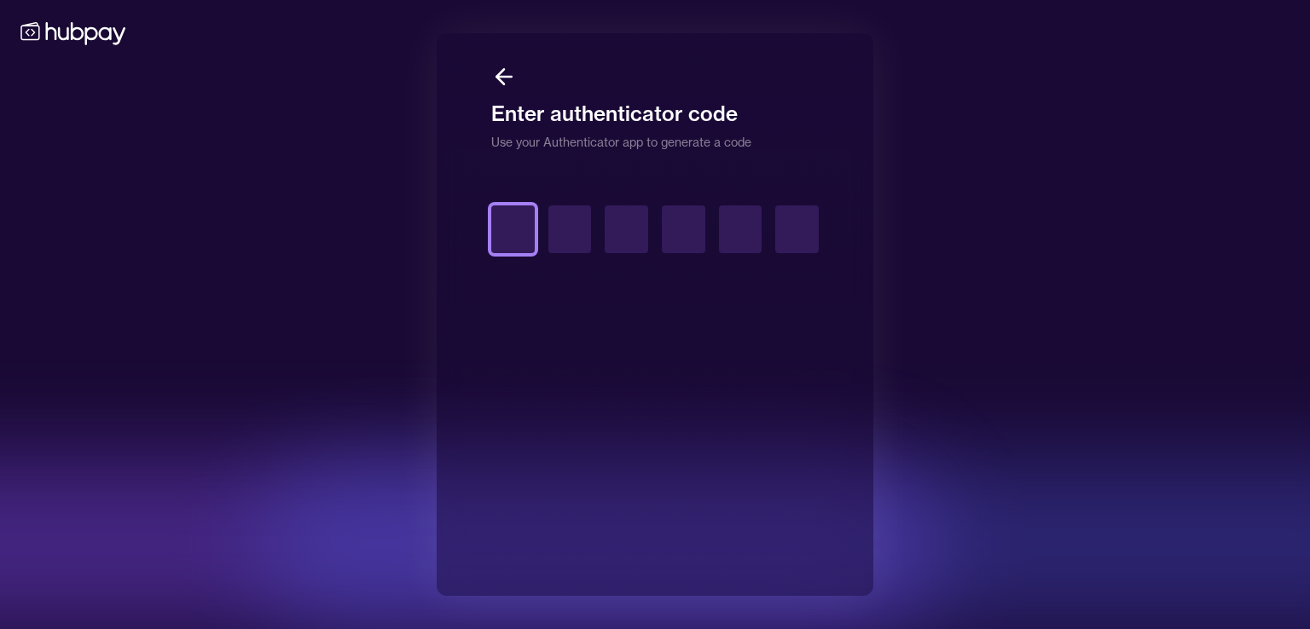
click at [508, 228] on input "text" at bounding box center [512, 230] width 43 height 48
type input "*"
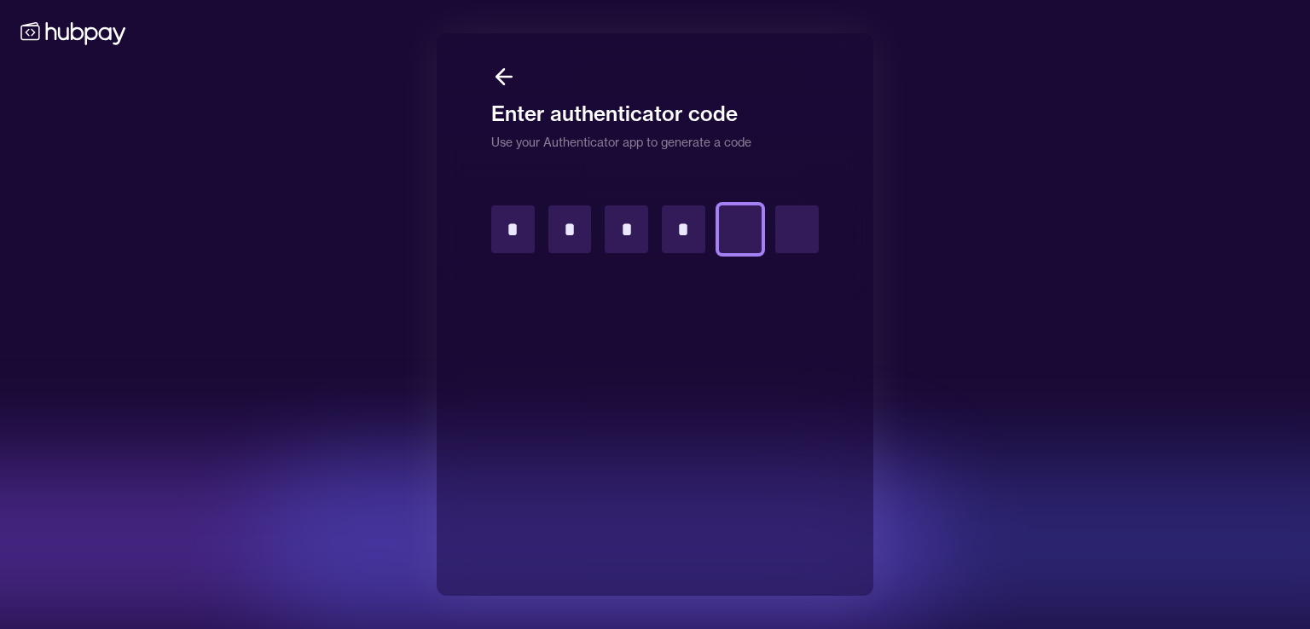
type input "*"
